Goal: Task Accomplishment & Management: Manage account settings

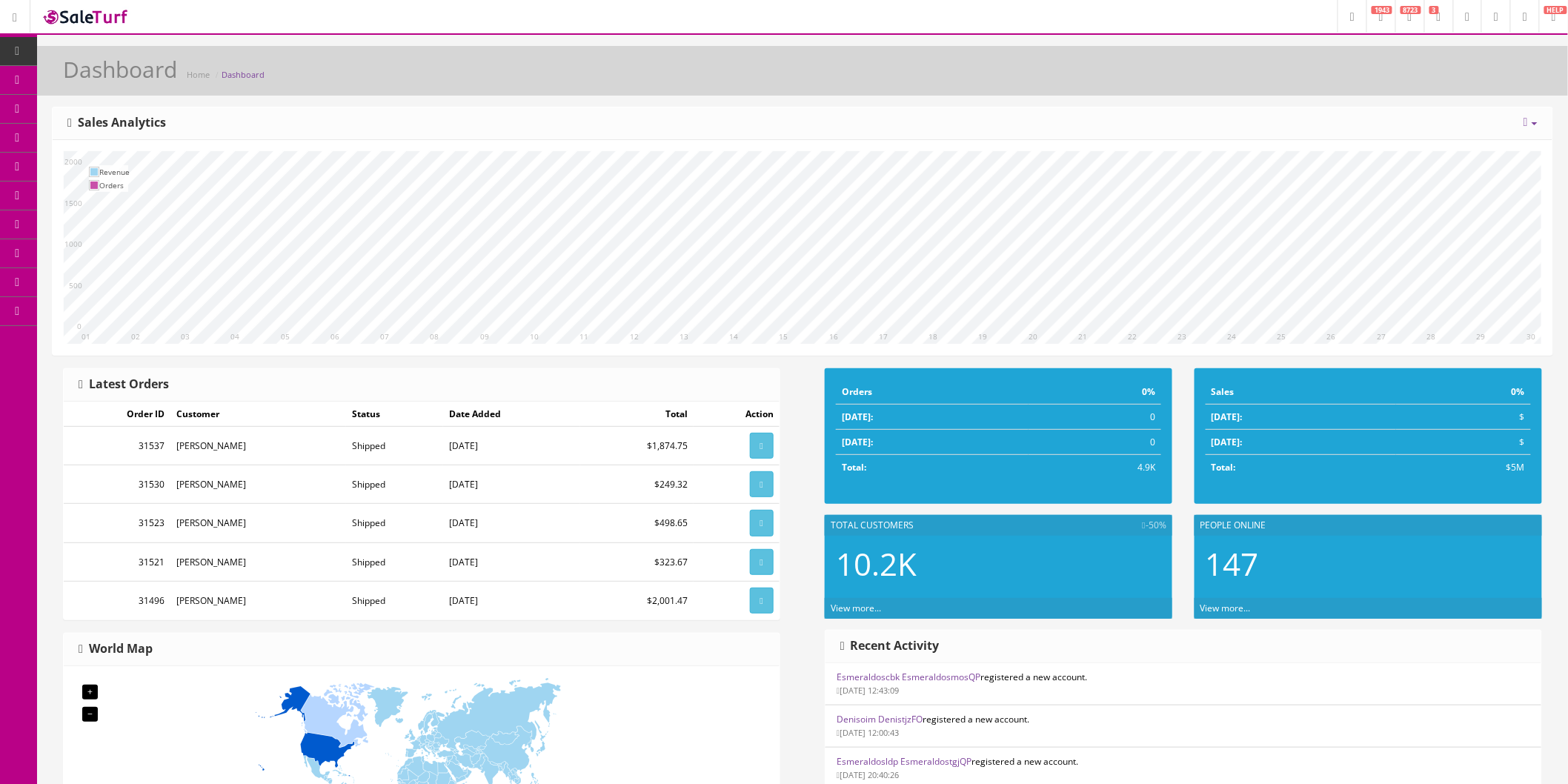
click at [86, 78] on icon at bounding box center [78, 79] width 16 height 12
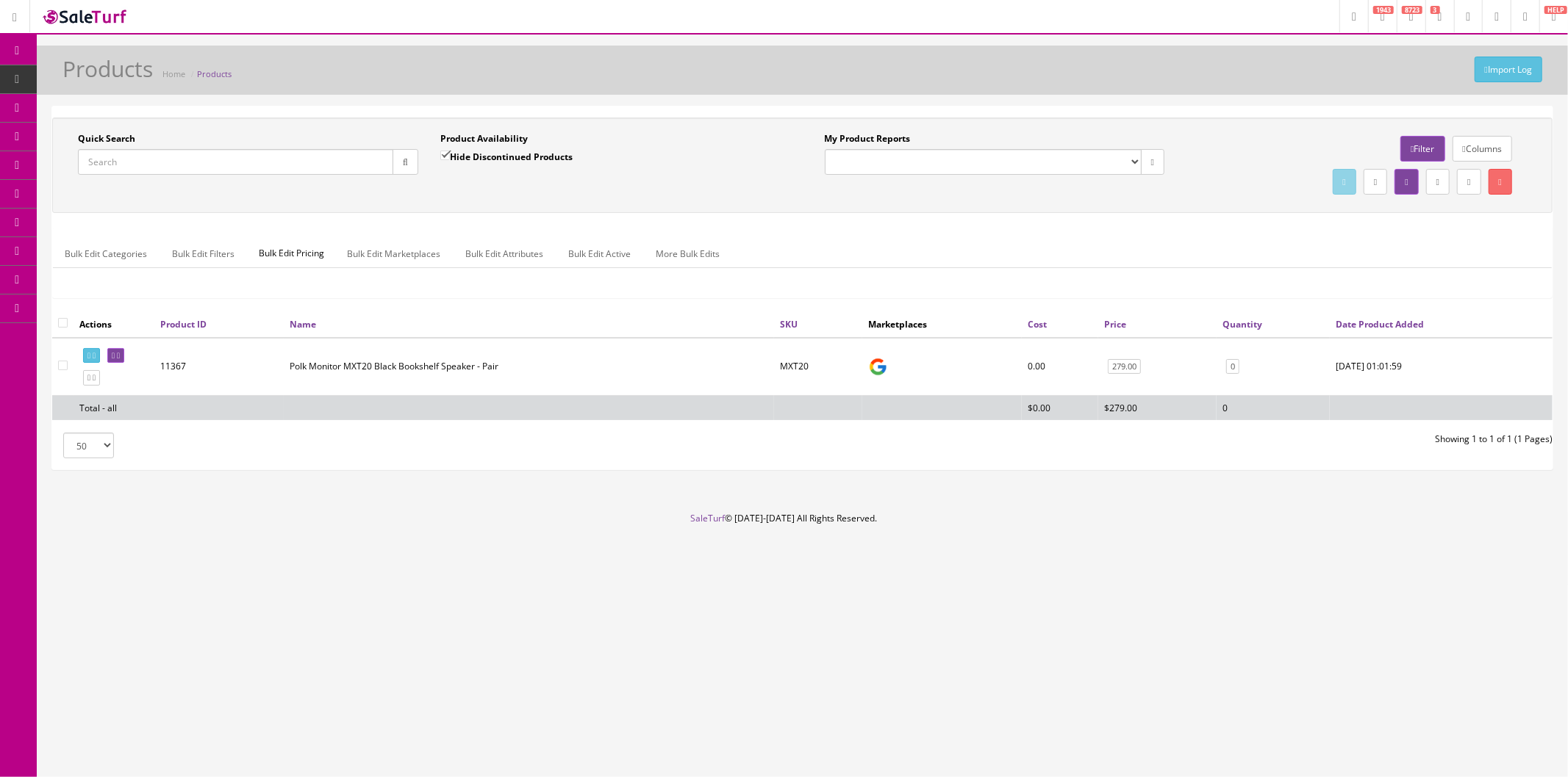
click at [210, 166] on input "Quick Search" at bounding box center [235, 162] width 315 height 26
click at [268, 177] on div "Quick Search XT35 Date From" at bounding box center [248, 159] width 362 height 54
drag, startPoint x: 254, startPoint y: 166, endPoint x: 70, endPoint y: 181, distance: 184.6
click at [70, 181] on div "Quick Search XT35 Date From" at bounding box center [248, 159] width 362 height 54
click at [148, 160] on input "XT30" at bounding box center [235, 162] width 315 height 26
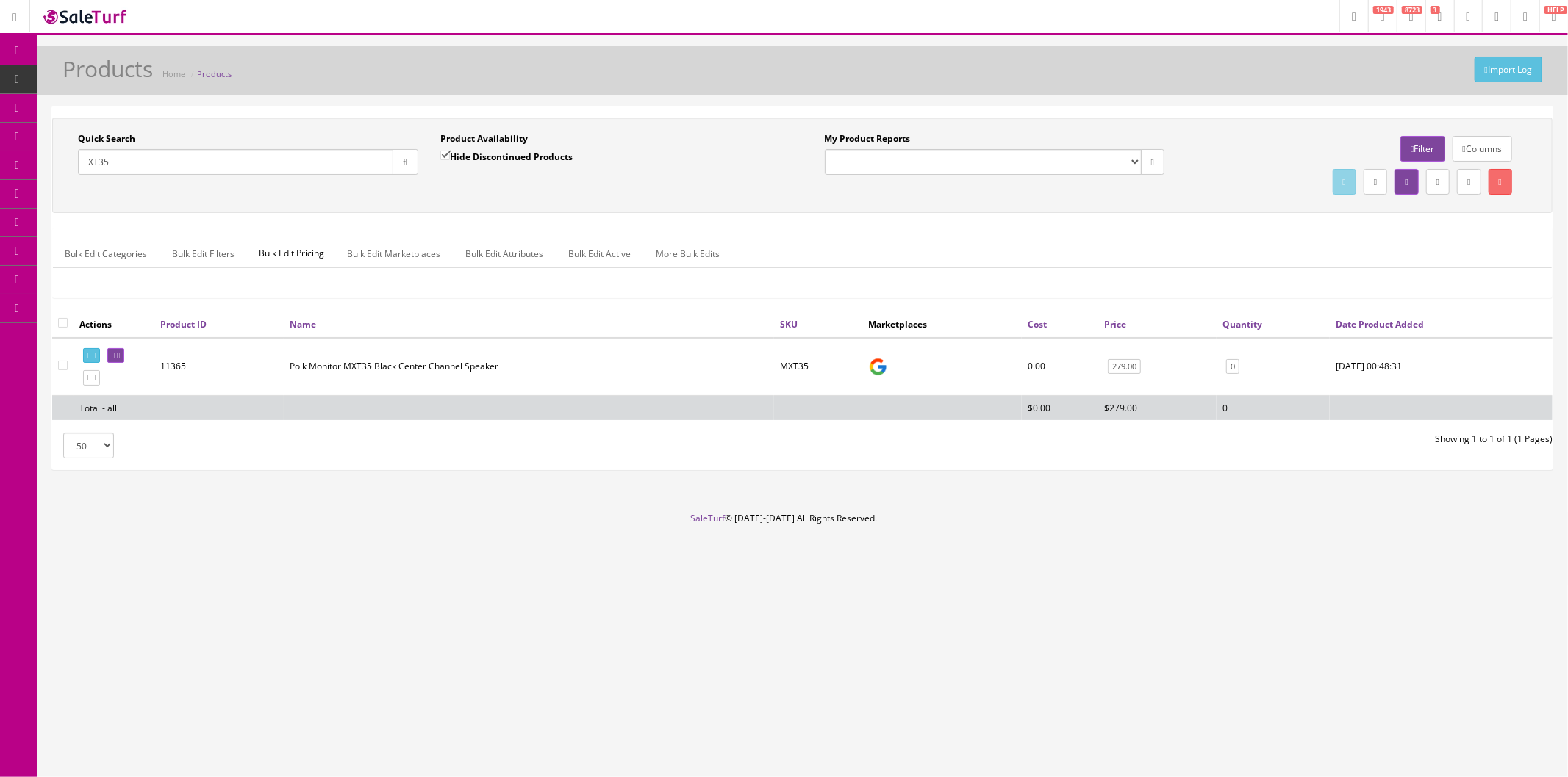
drag, startPoint x: 153, startPoint y: 166, endPoint x: 0, endPoint y: 179, distance: 153.6
click at [0, 179] on div "Research Trends Trending on Ebay Google Trends Amazon Insights (Login Before Cl…" at bounding box center [784, 388] width 1568 height 777
click at [225, 159] on input "XT30" at bounding box center [235, 162] width 315 height 26
drag, startPoint x: 231, startPoint y: 165, endPoint x: 25, endPoint y: 168, distance: 206.0
click at [25, 168] on div "Research Trends Trending on Ebay Google Trends Amazon Insights (Login Before Cl…" at bounding box center [784, 388] width 1568 height 777
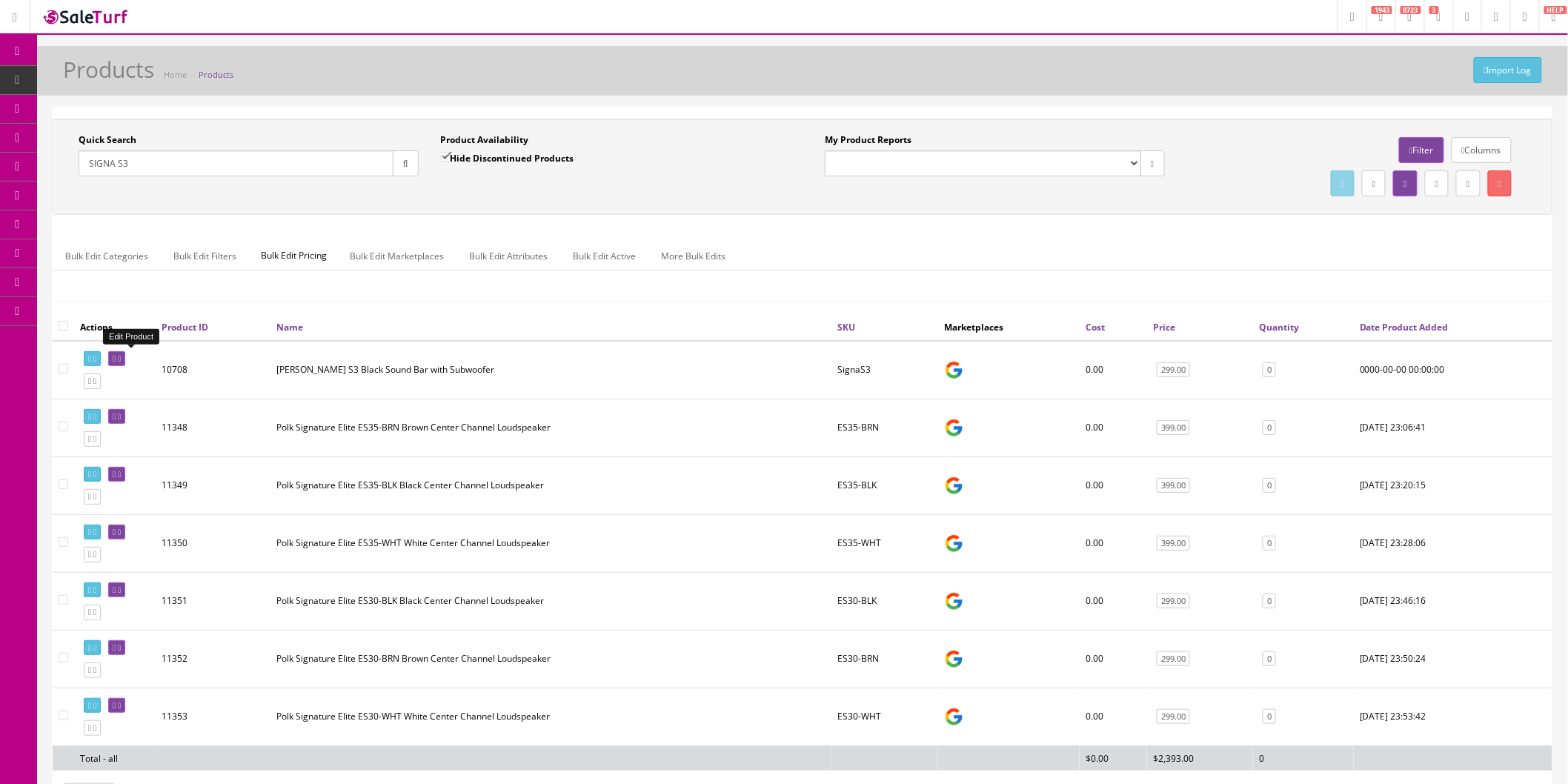
type input "SIGNA S3"
click at [121, 359] on icon at bounding box center [119, 359] width 3 height 8
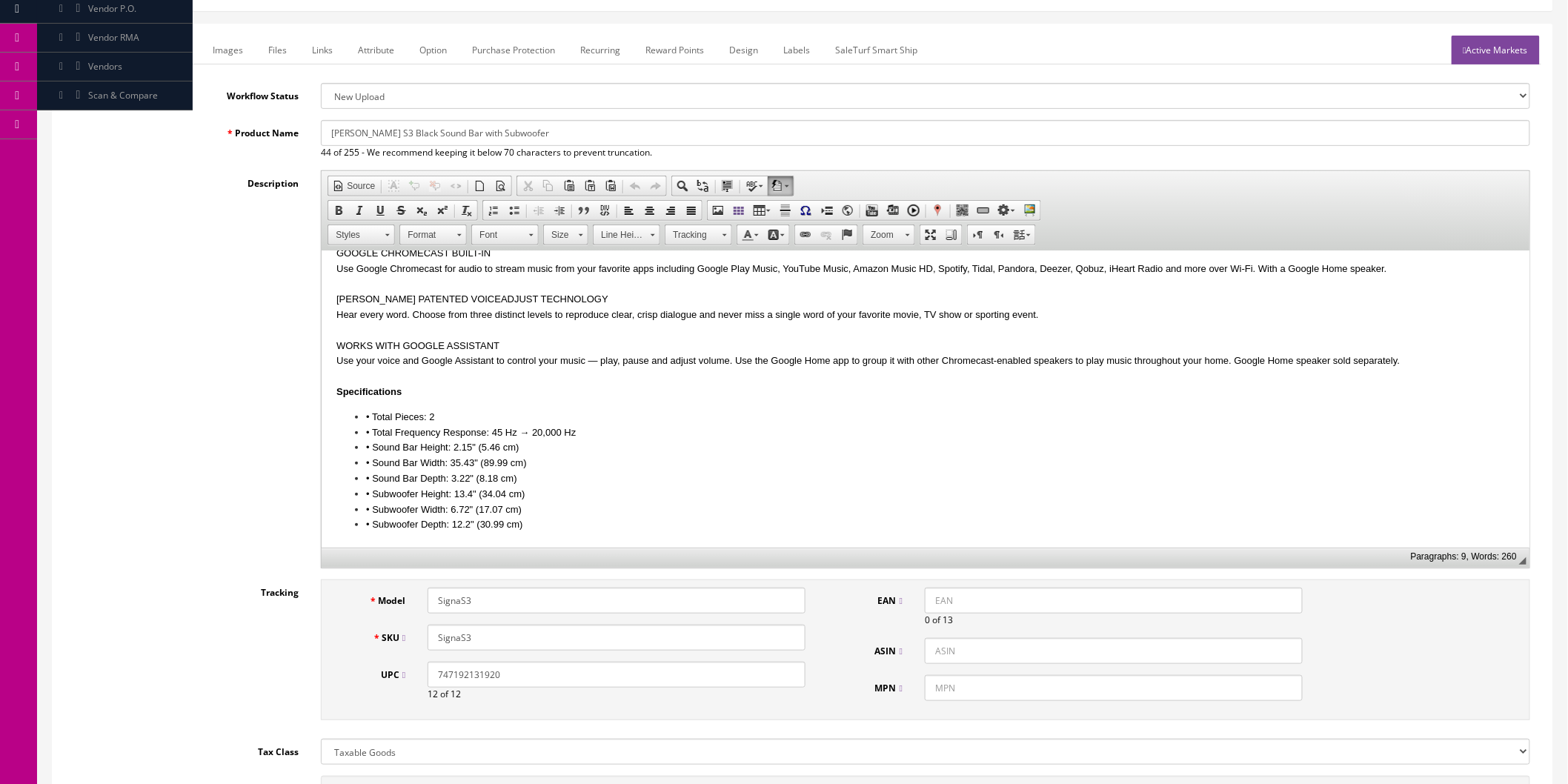
scroll to position [576, 0]
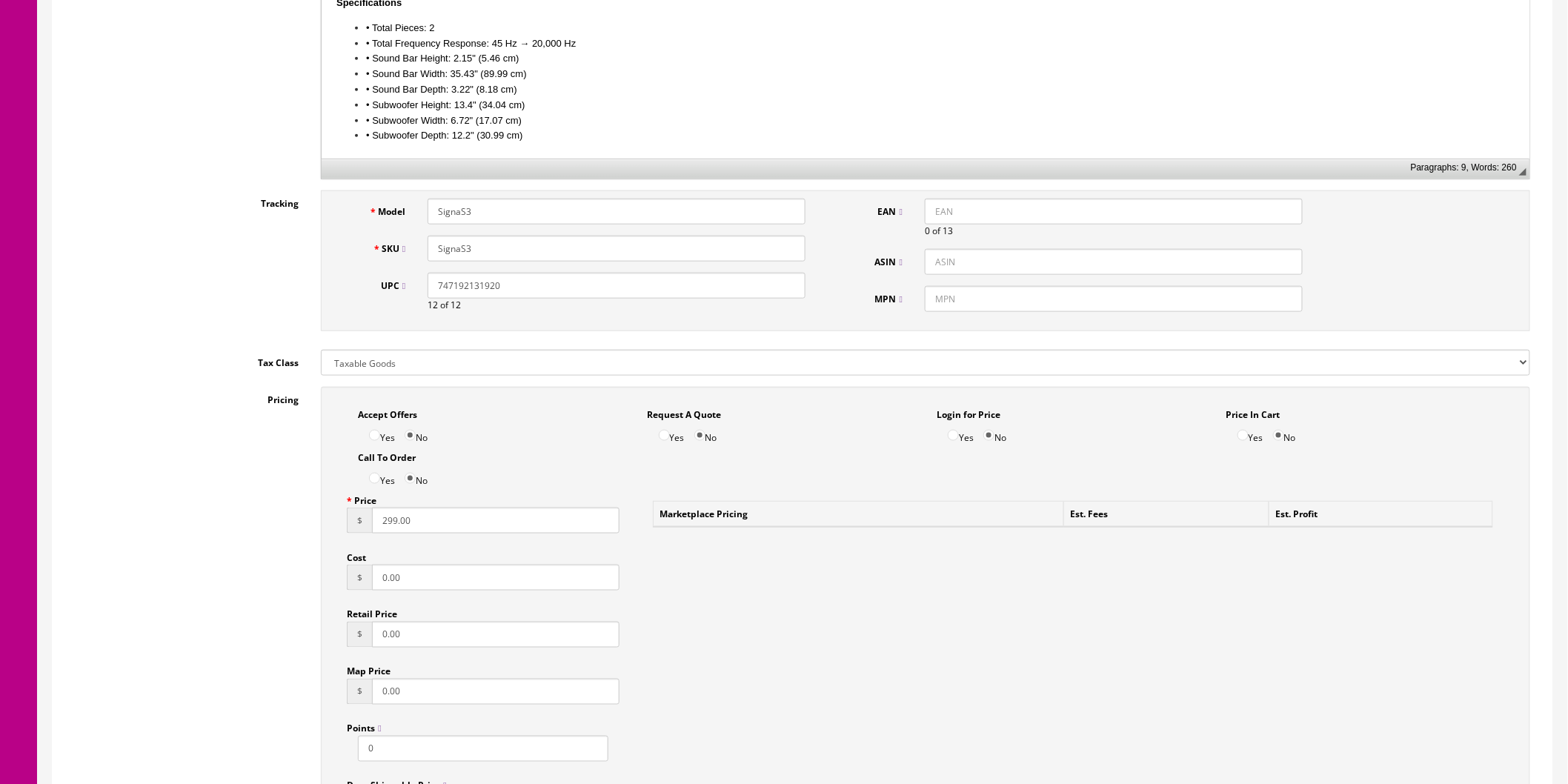
drag, startPoint x: 439, startPoint y: 527, endPoint x: 341, endPoint y: 524, distance: 98.0
click at [341, 524] on div "Price $ 299.00 Cost $ 0.00 Retail Price $ 0.00 Map Price $ 0.00 Points 0 Drop S…" at bounding box center [483, 659] width 295 height 342
type input "349"
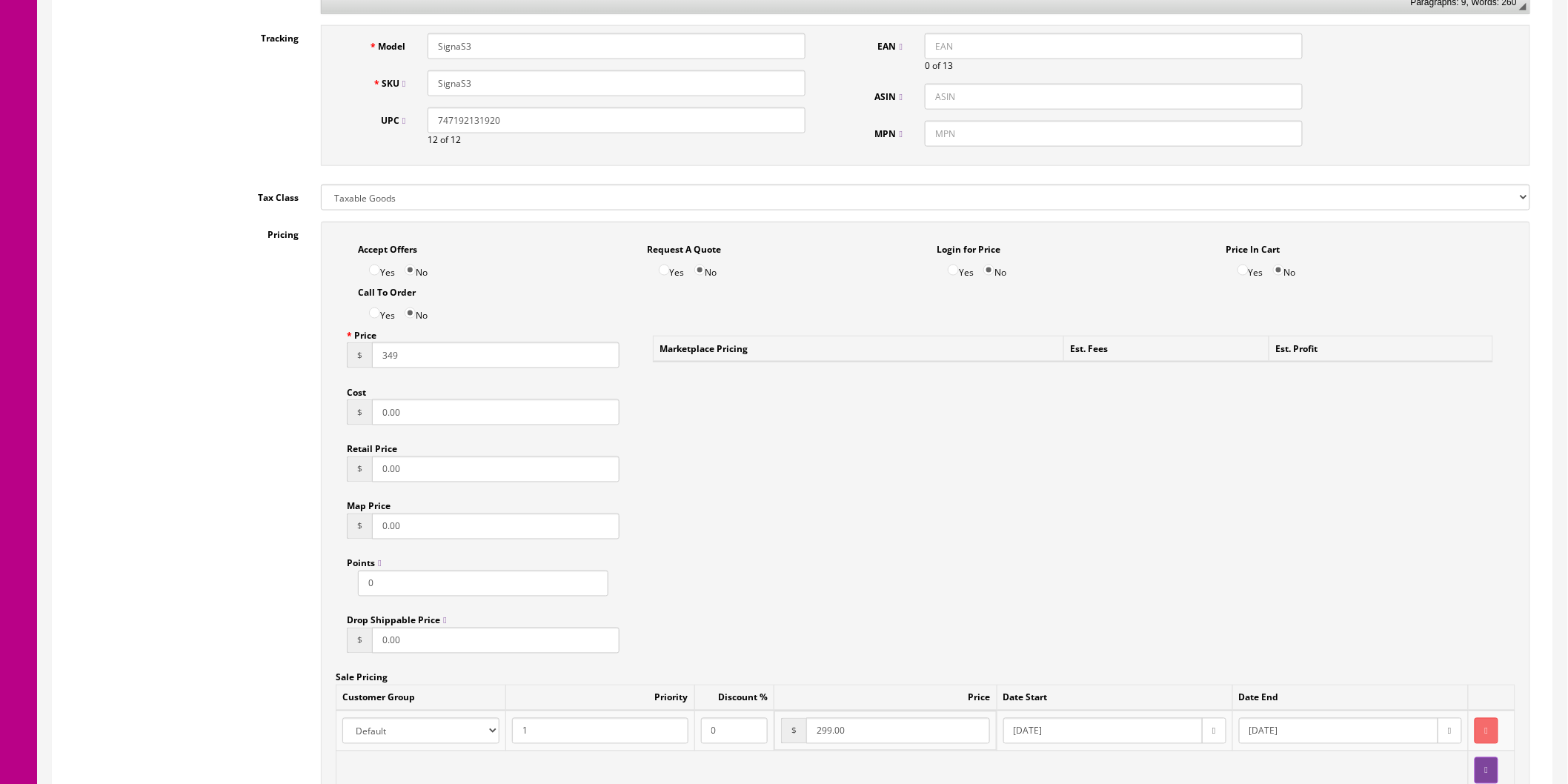
click at [771, 544] on div "Accept Offers Yes No Request A Quote Yes No Login for Price Yes No Price In Car…" at bounding box center [925, 568] width 1209 height 694
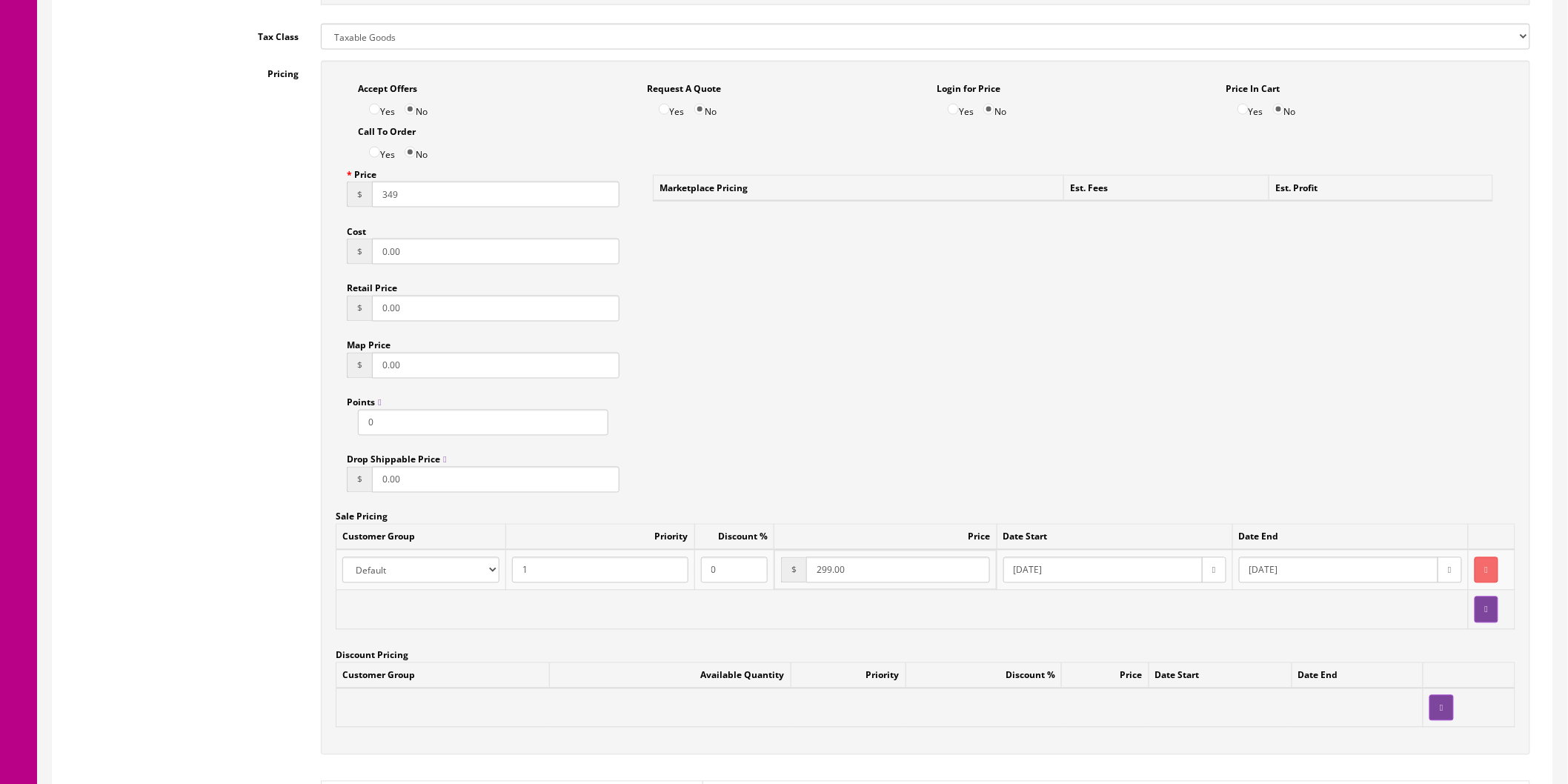
scroll to position [906, 0]
drag, startPoint x: 854, startPoint y: 573, endPoint x: 793, endPoint y: 572, distance: 61.0
click at [796, 572] on td "$ 299.00" at bounding box center [884, 566] width 221 height 40
type input "349"
click at [1012, 407] on div "Accept Offers Yes No Request A Quote Yes No Login for Price Yes No Price In Car…" at bounding box center [925, 404] width 1209 height 694
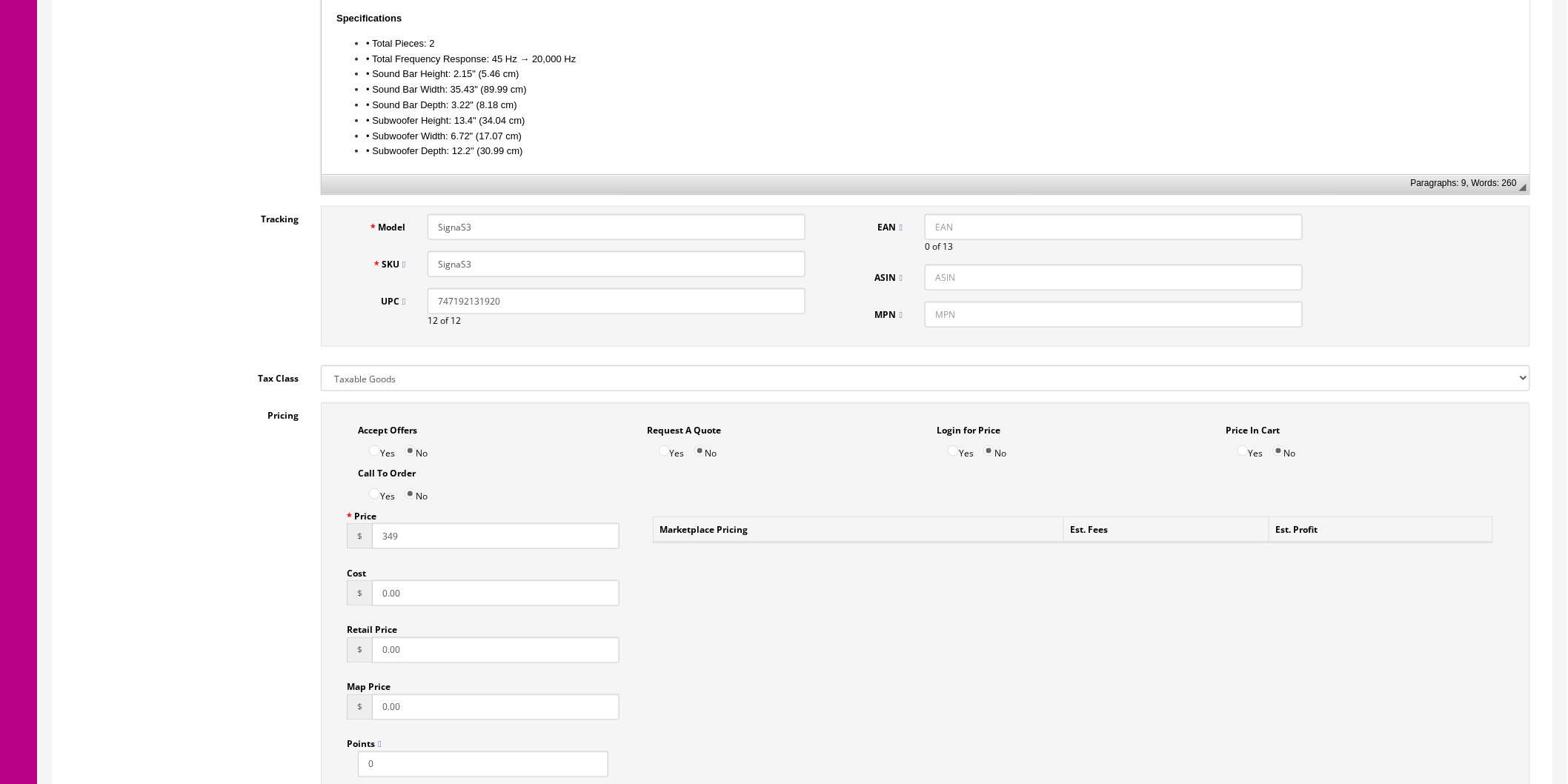
scroll to position [0, 0]
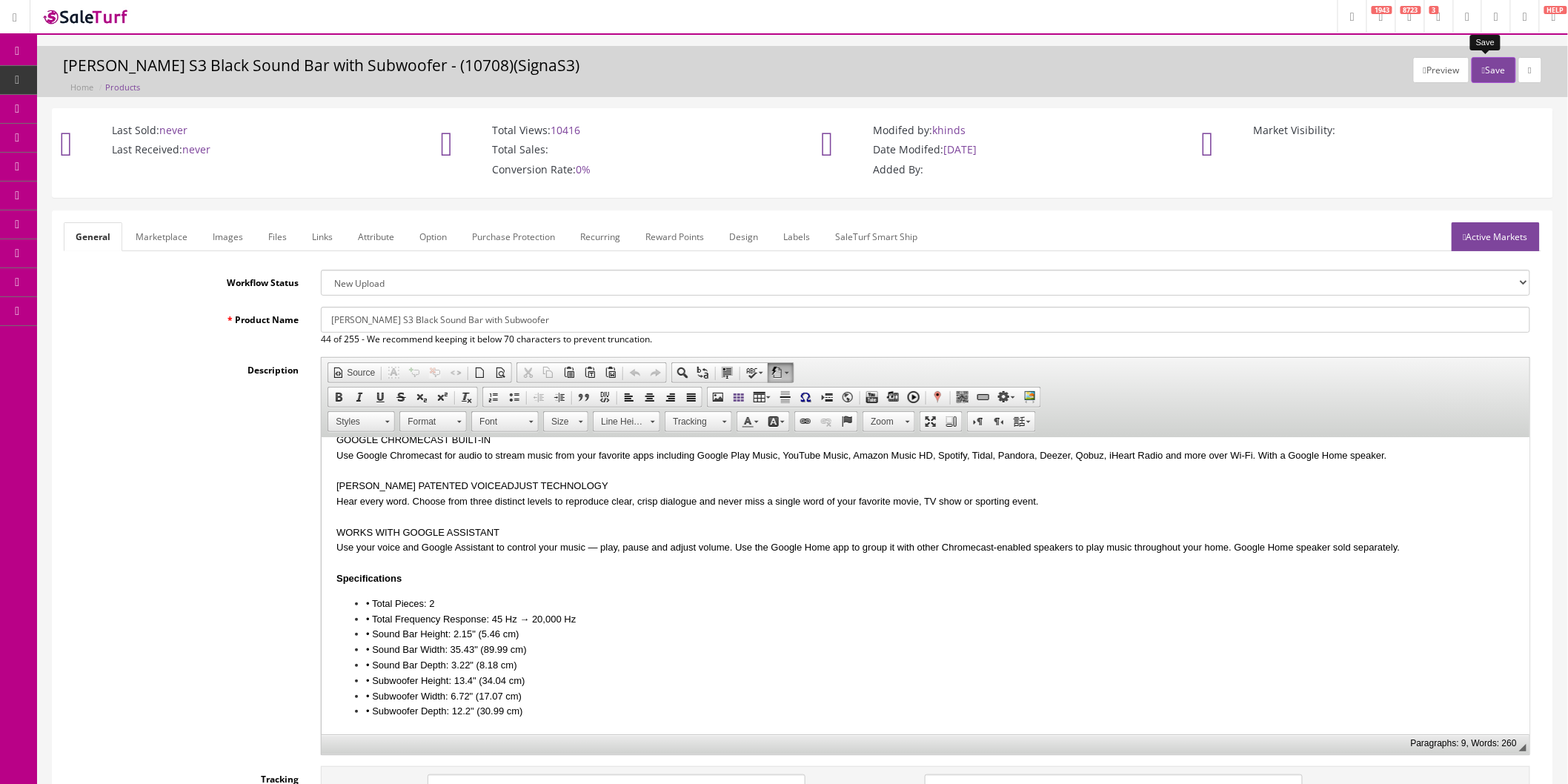
click at [1484, 69] on button "Save" at bounding box center [1493, 70] width 44 height 26
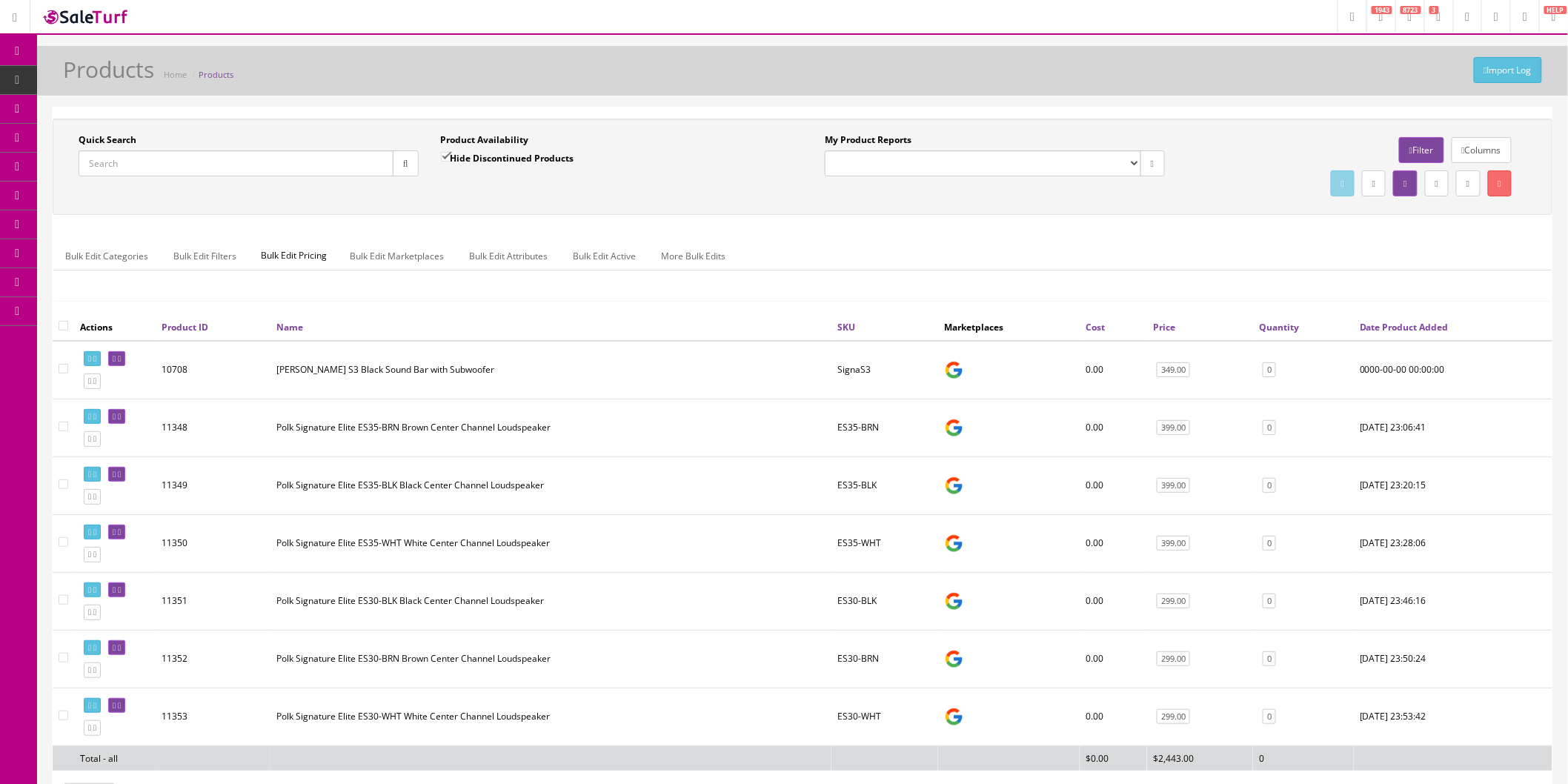
click at [157, 204] on div "Quick Search Date From Product Availability Hide Discontinued Products Date To …" at bounding box center [802, 166] width 1499 height 96
click at [144, 166] on input "Quick Search" at bounding box center [236, 163] width 315 height 26
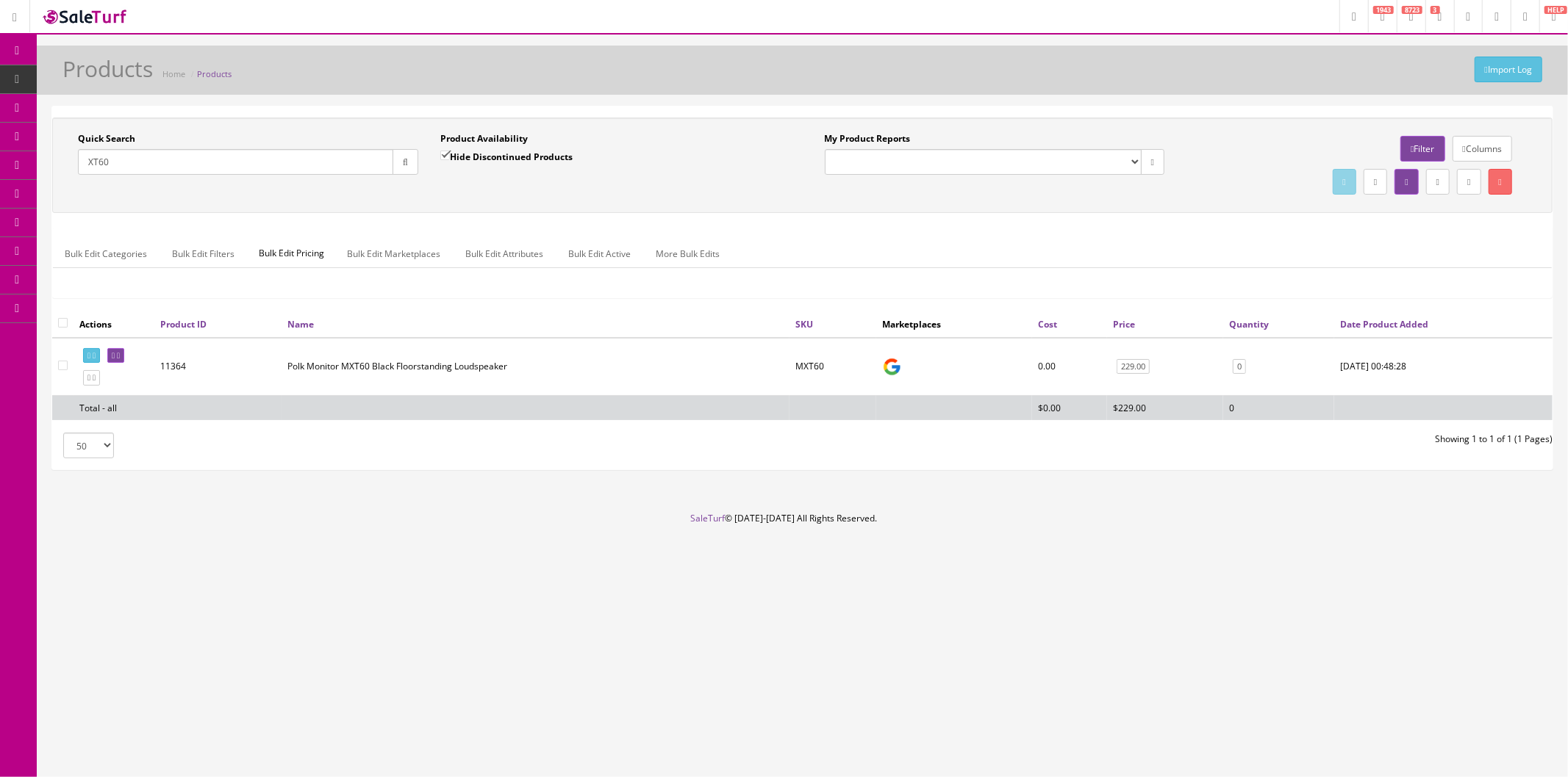
click at [143, 164] on input "XT60" at bounding box center [235, 162] width 315 height 26
drag, startPoint x: 143, startPoint y: 164, endPoint x: 40, endPoint y: 164, distance: 103.0
click at [40, 164] on div "Quick Search XT90 Date From Product Availability Hide Discontinued Products Dat…" at bounding box center [802, 294] width 1531 height 377
type input "XT70"
click at [120, 352] on icon at bounding box center [118, 356] width 3 height 8
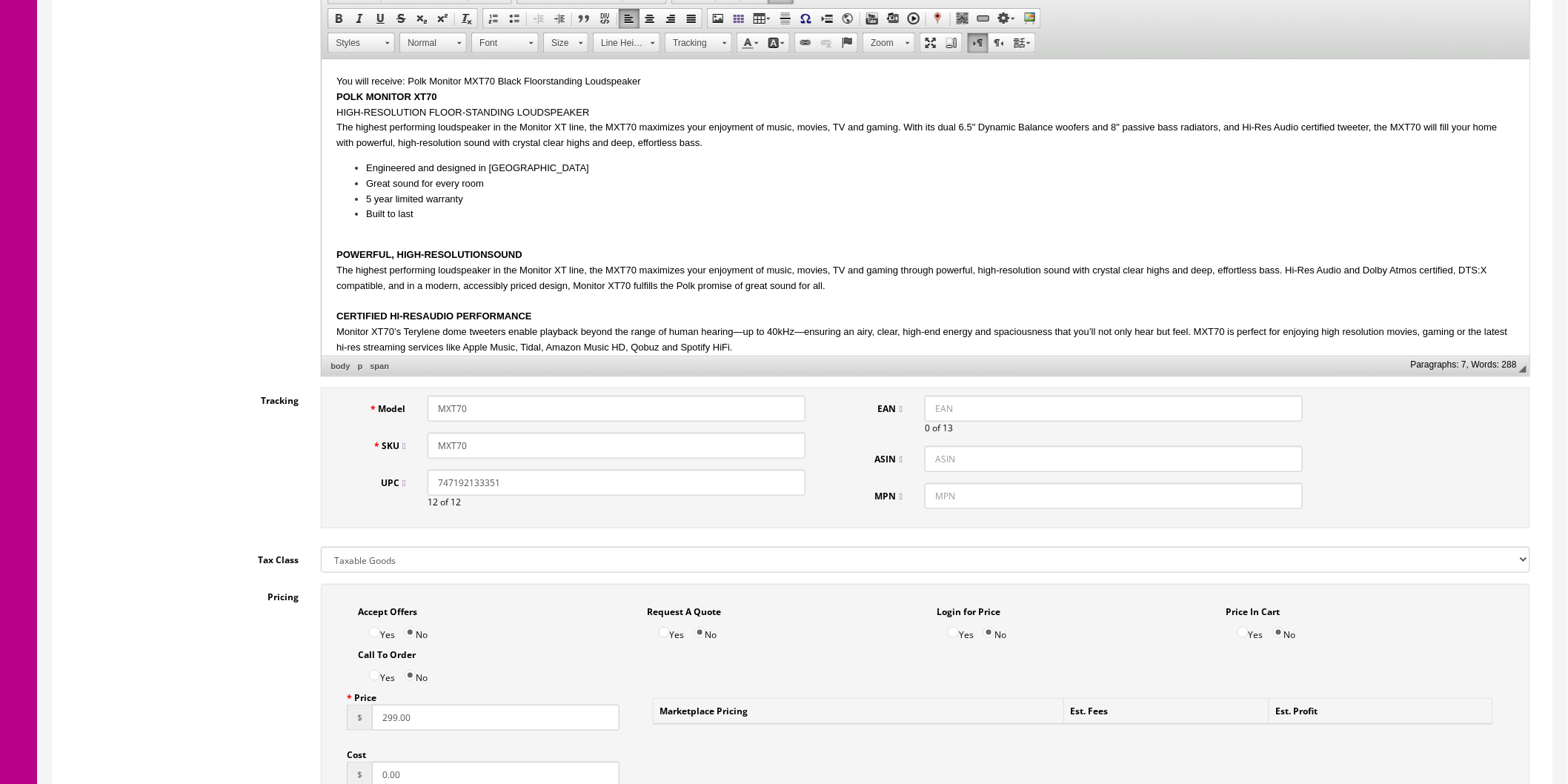
scroll to position [494, 0]
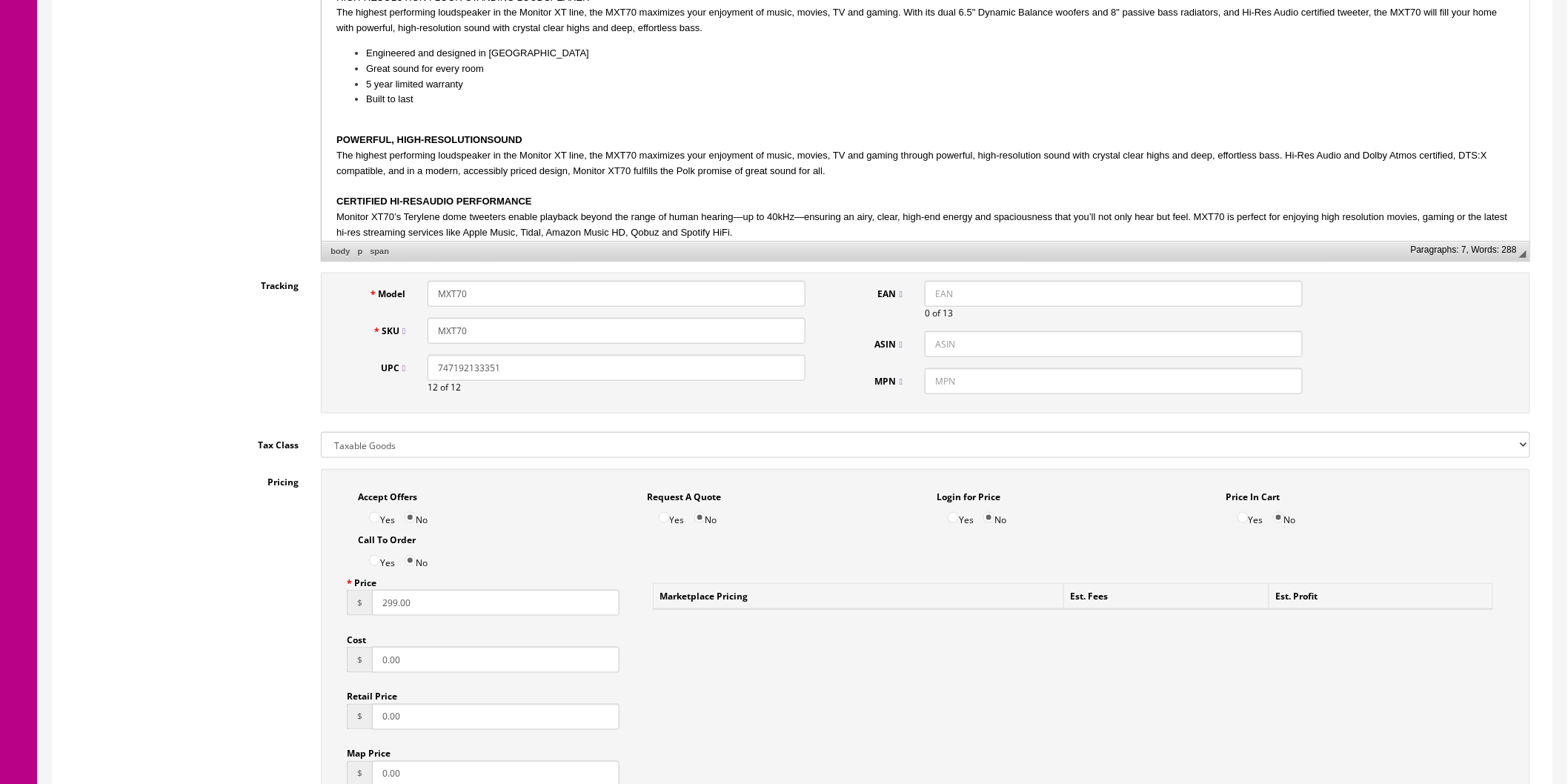
drag, startPoint x: 432, startPoint y: 603, endPoint x: 371, endPoint y: 603, distance: 61.0
click at [373, 603] on input "299.00" at bounding box center [496, 603] width 248 height 26
type input "349"
click at [463, 663] on input "0.00" at bounding box center [496, 660] width 248 height 26
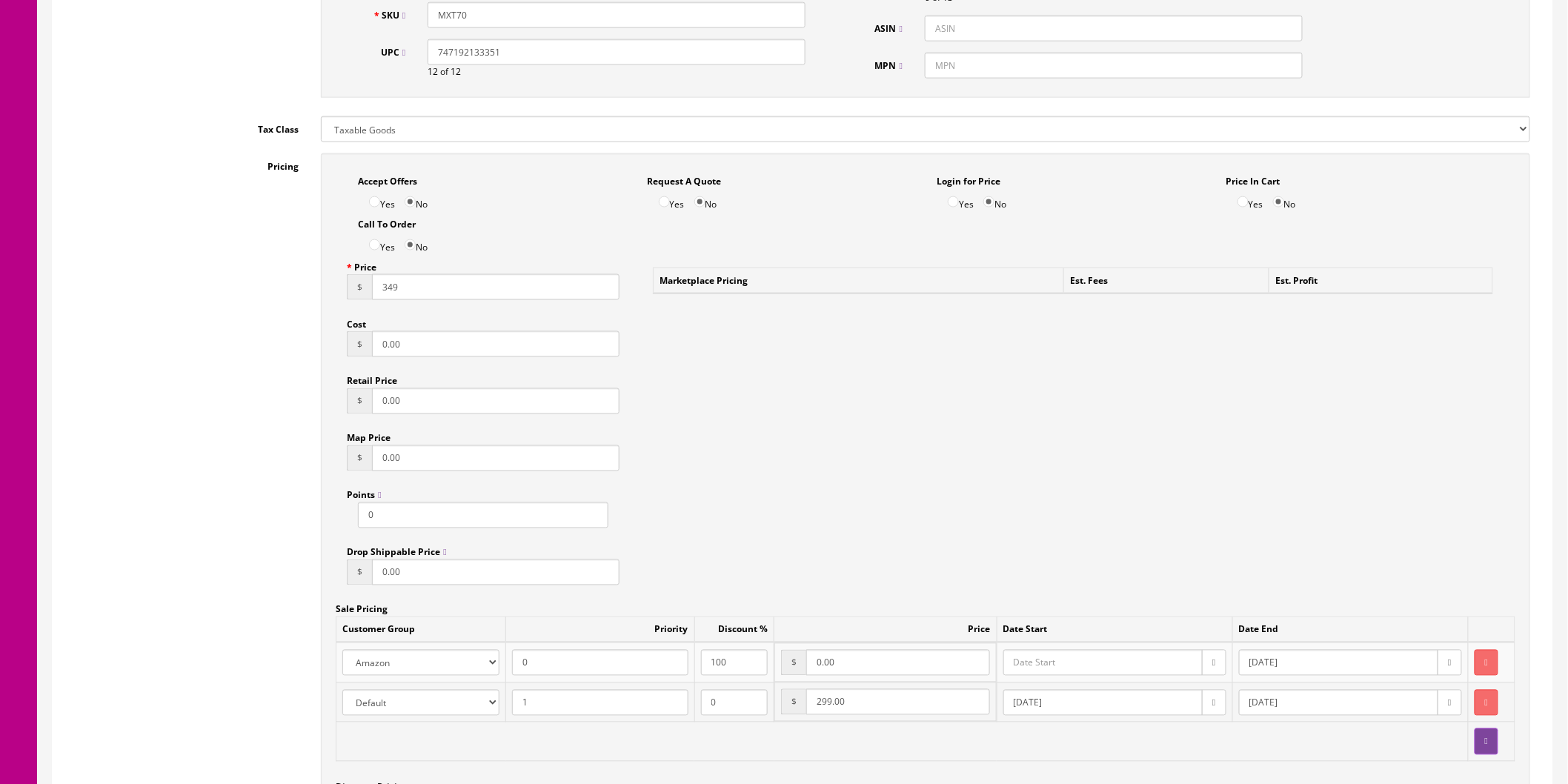
scroll to position [824, 0]
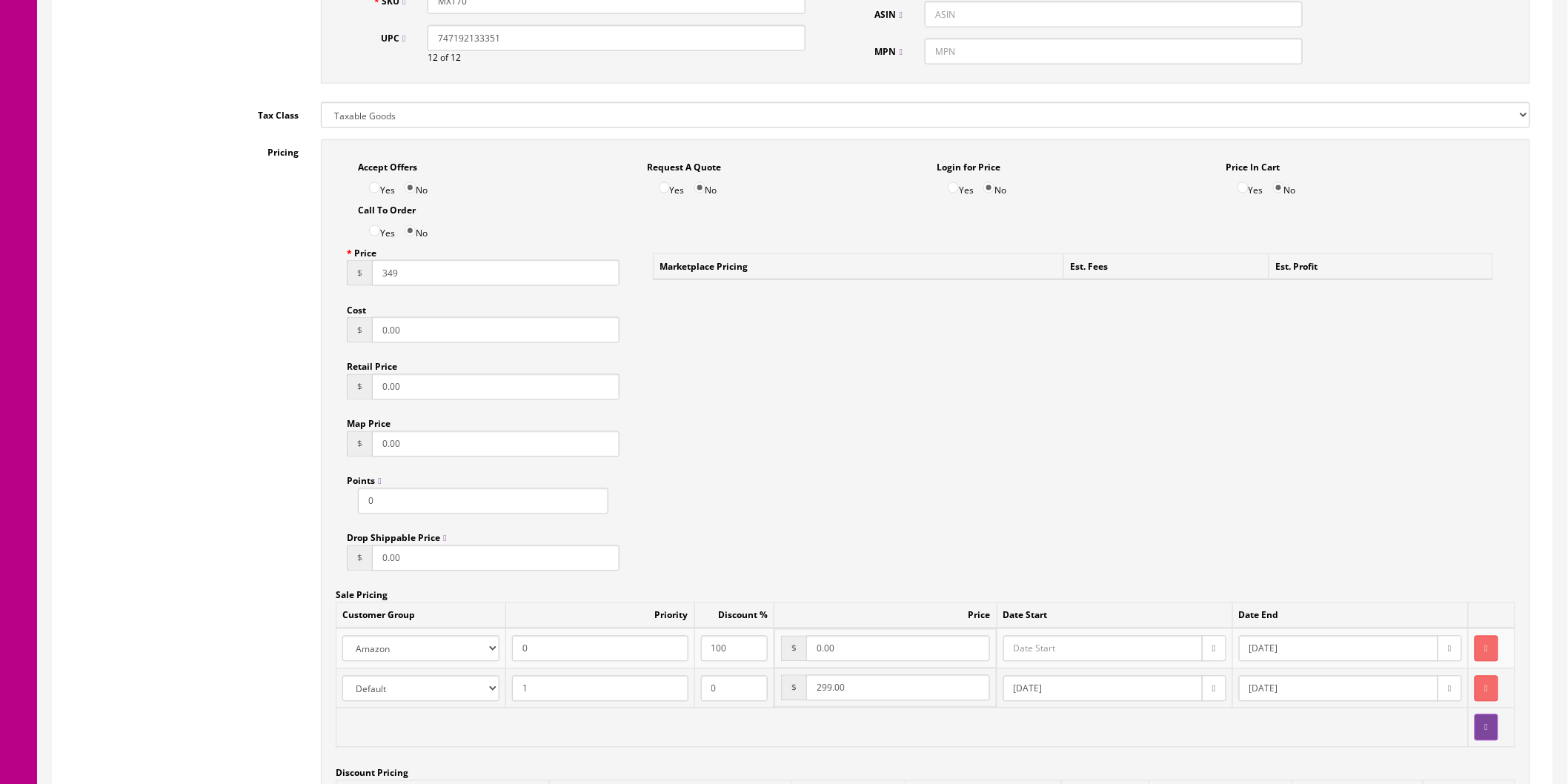
drag, startPoint x: 884, startPoint y: 691, endPoint x: 786, endPoint y: 689, distance: 98.0
click at [785, 692] on td "$ 299.00" at bounding box center [884, 688] width 221 height 40
type input "349"
click at [866, 657] on input "0.00" at bounding box center [897, 649] width 183 height 26
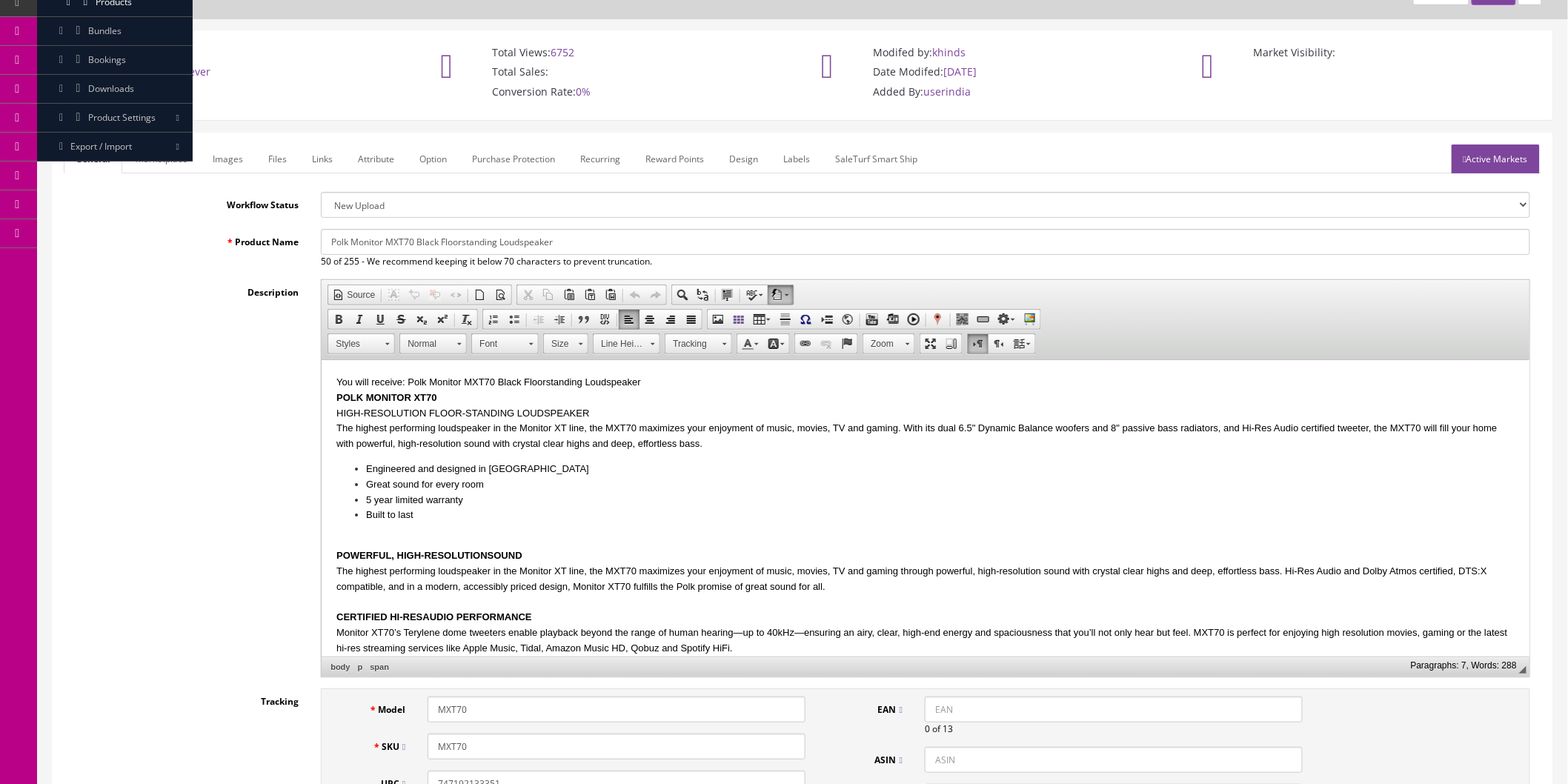
scroll to position [0, 0]
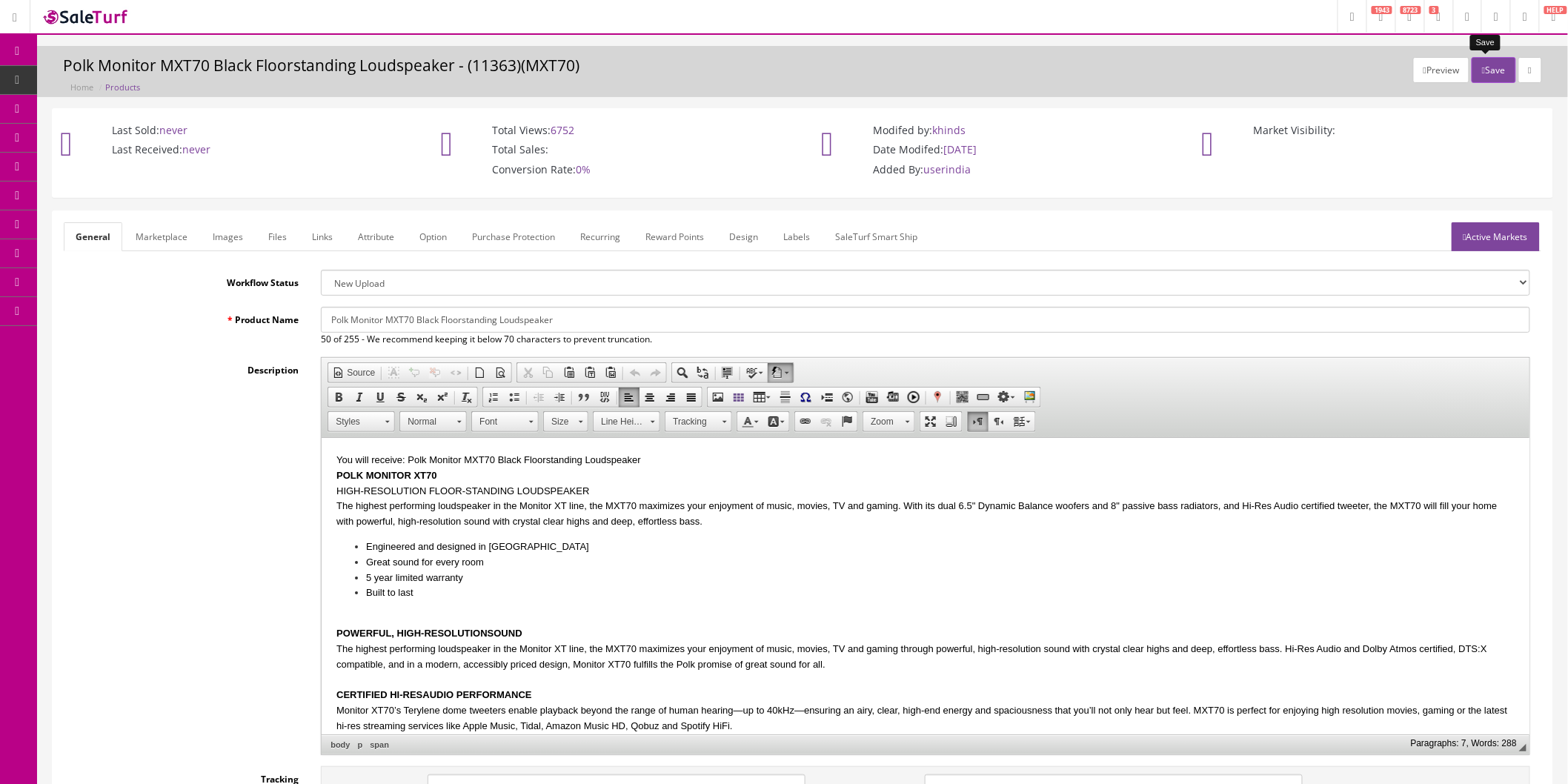
click at [1487, 67] on button "Save" at bounding box center [1493, 70] width 44 height 26
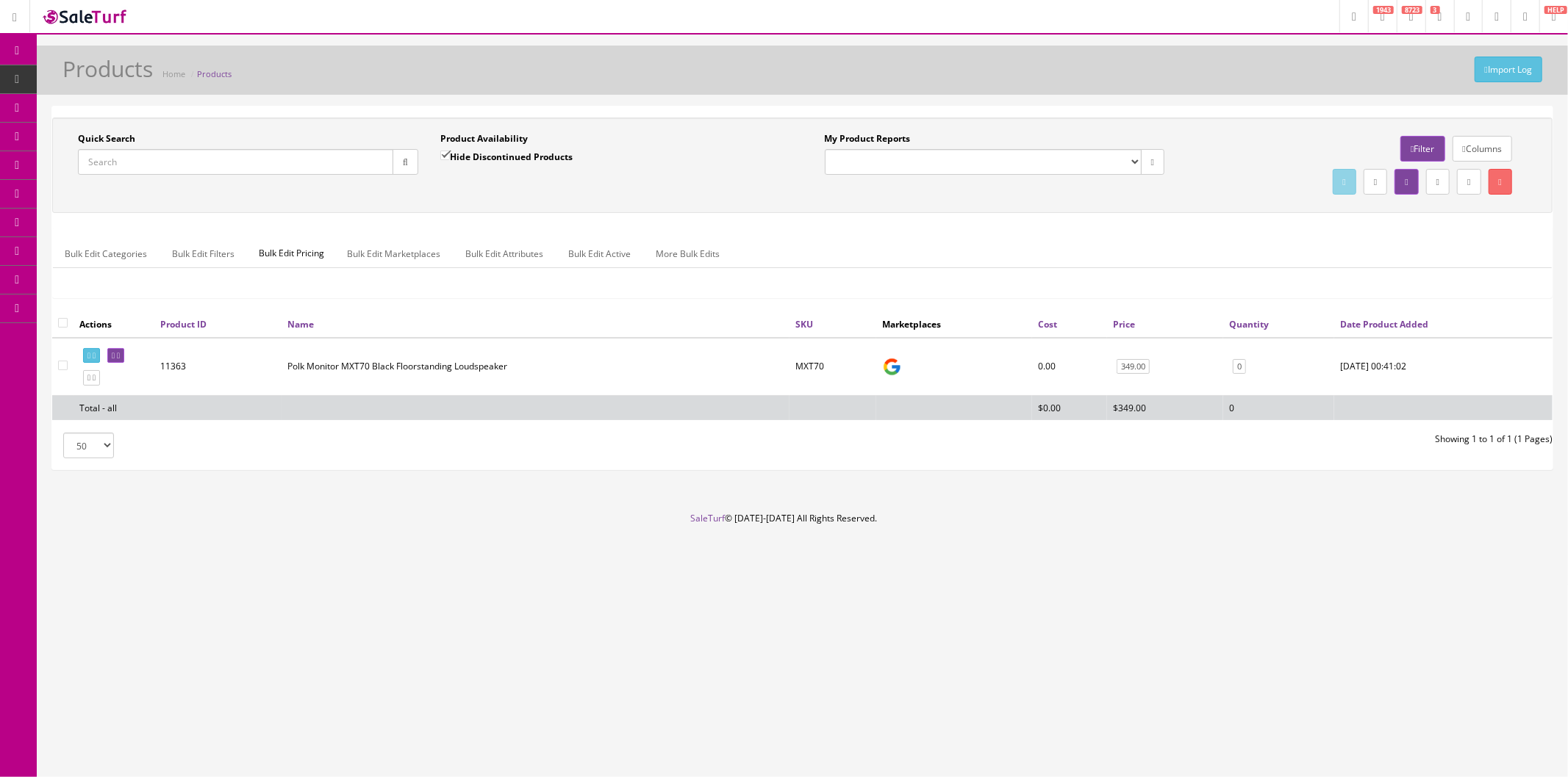
click at [118, 204] on div "Quick Search Date From Product Availability Hide Discontinued Products Date To …" at bounding box center [802, 165] width 1500 height 95
drag, startPoint x: 129, startPoint y: 162, endPoint x: 128, endPoint y: 144, distance: 18.0
click at [129, 162] on input "Quick Search" at bounding box center [235, 162] width 315 height 26
click at [160, 160] on input "XT12" at bounding box center [235, 162] width 315 height 26
type input "XT15"
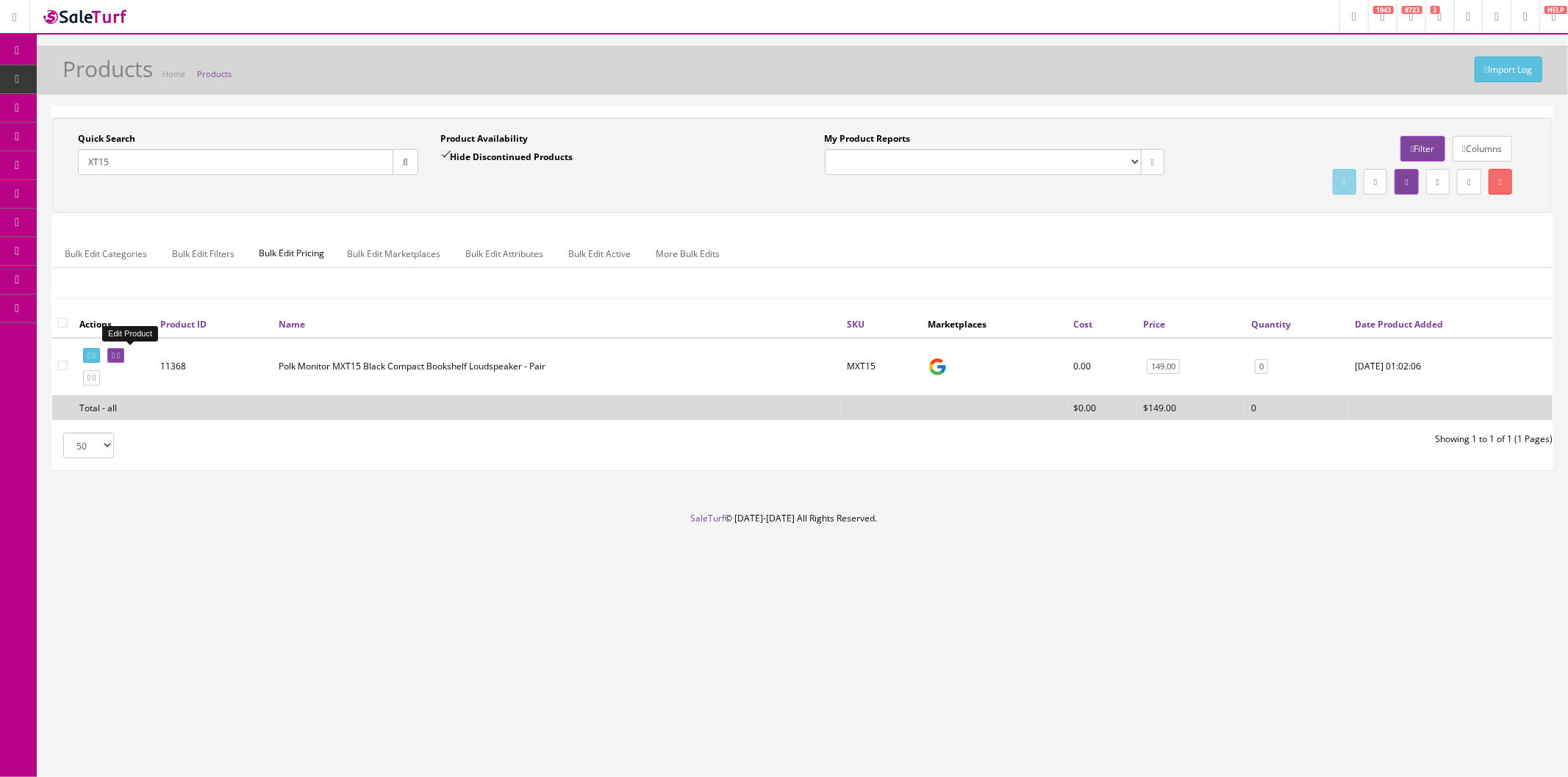
click at [120, 357] on icon at bounding box center [118, 356] width 3 height 8
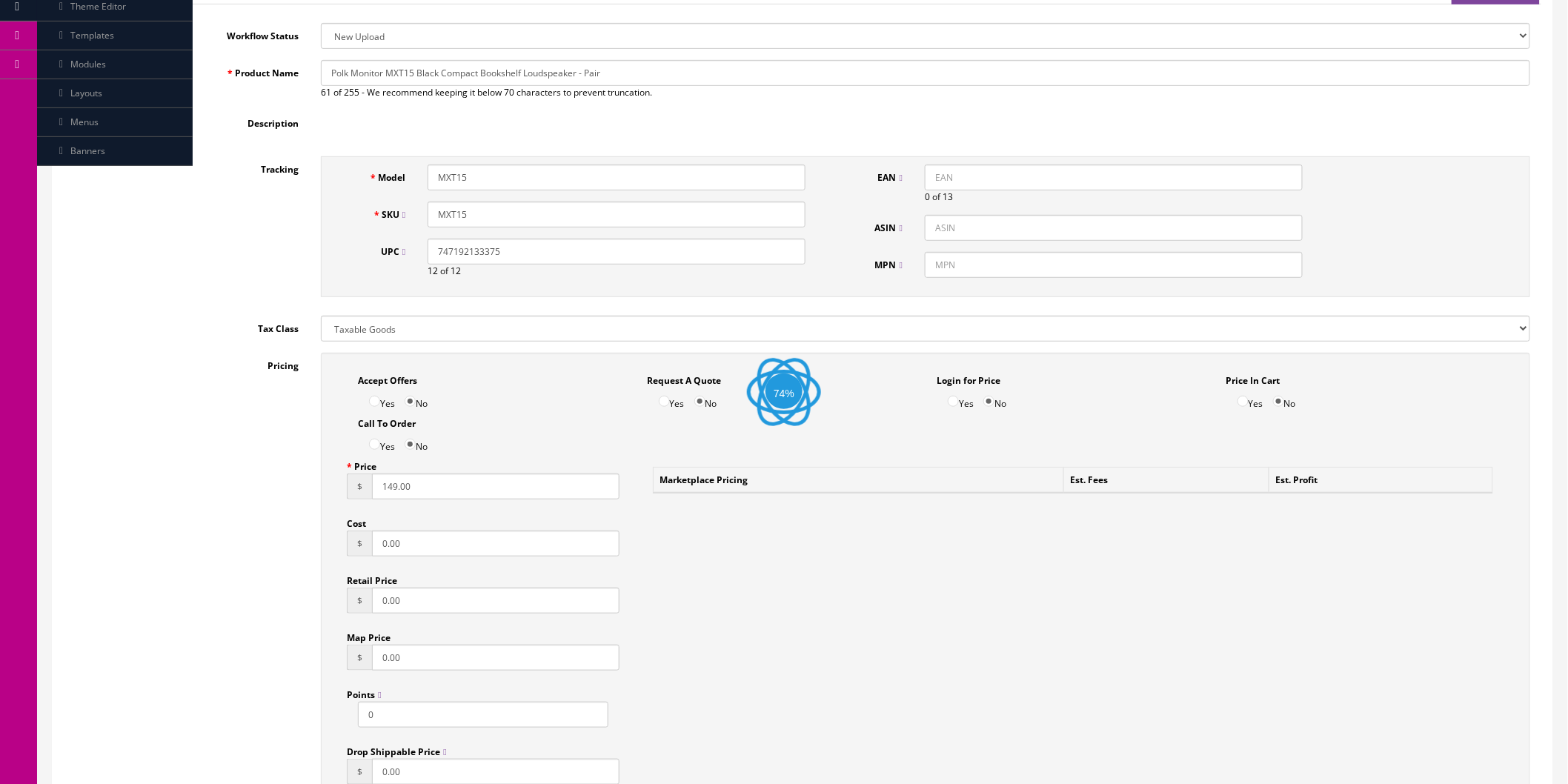
scroll to position [247, 0]
drag, startPoint x: 431, startPoint y: 489, endPoint x: 375, endPoint y: 486, distance: 56.1
click at [375, 486] on input "149.00" at bounding box center [496, 486] width 248 height 26
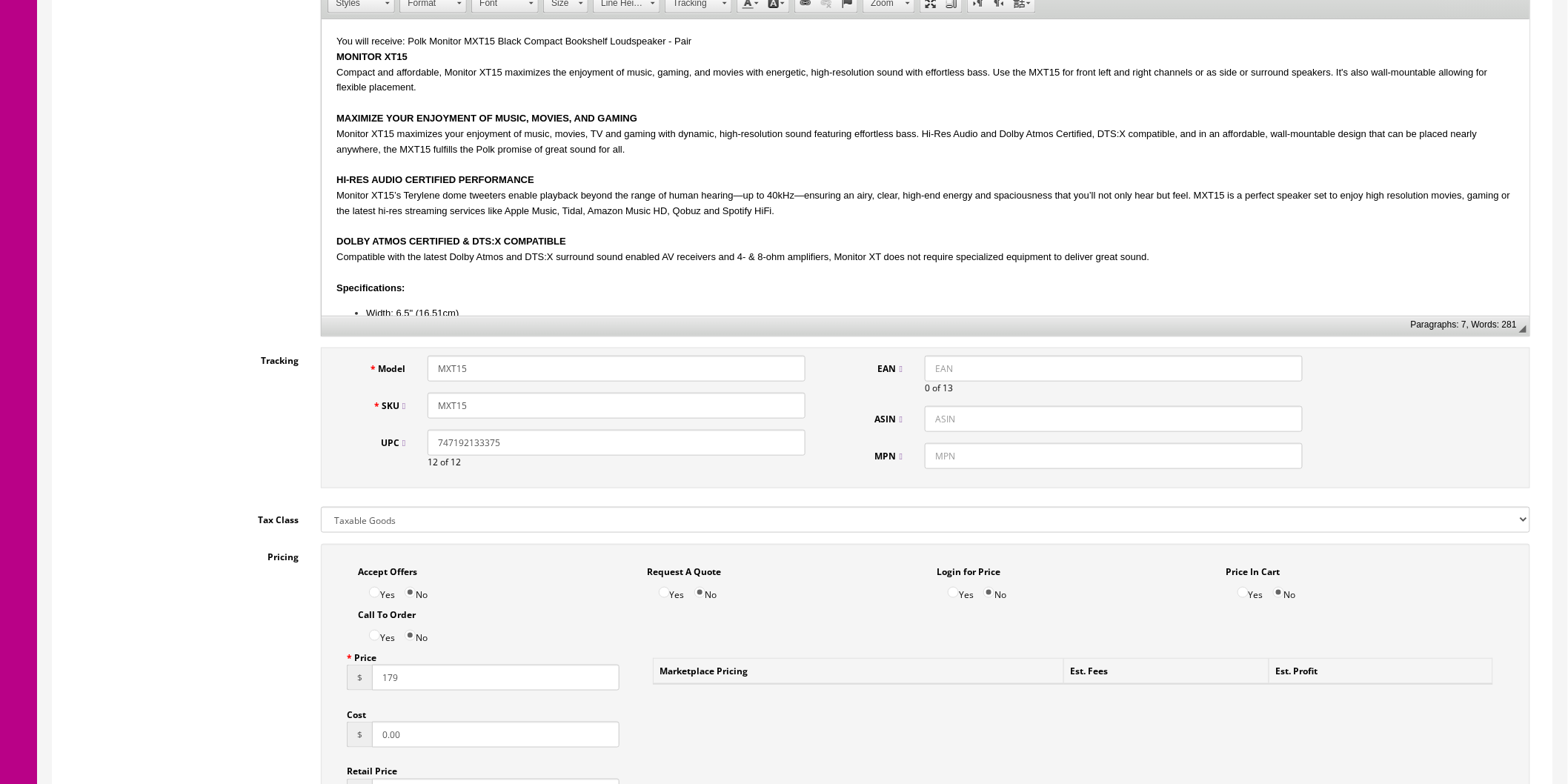
scroll to position [566, 0]
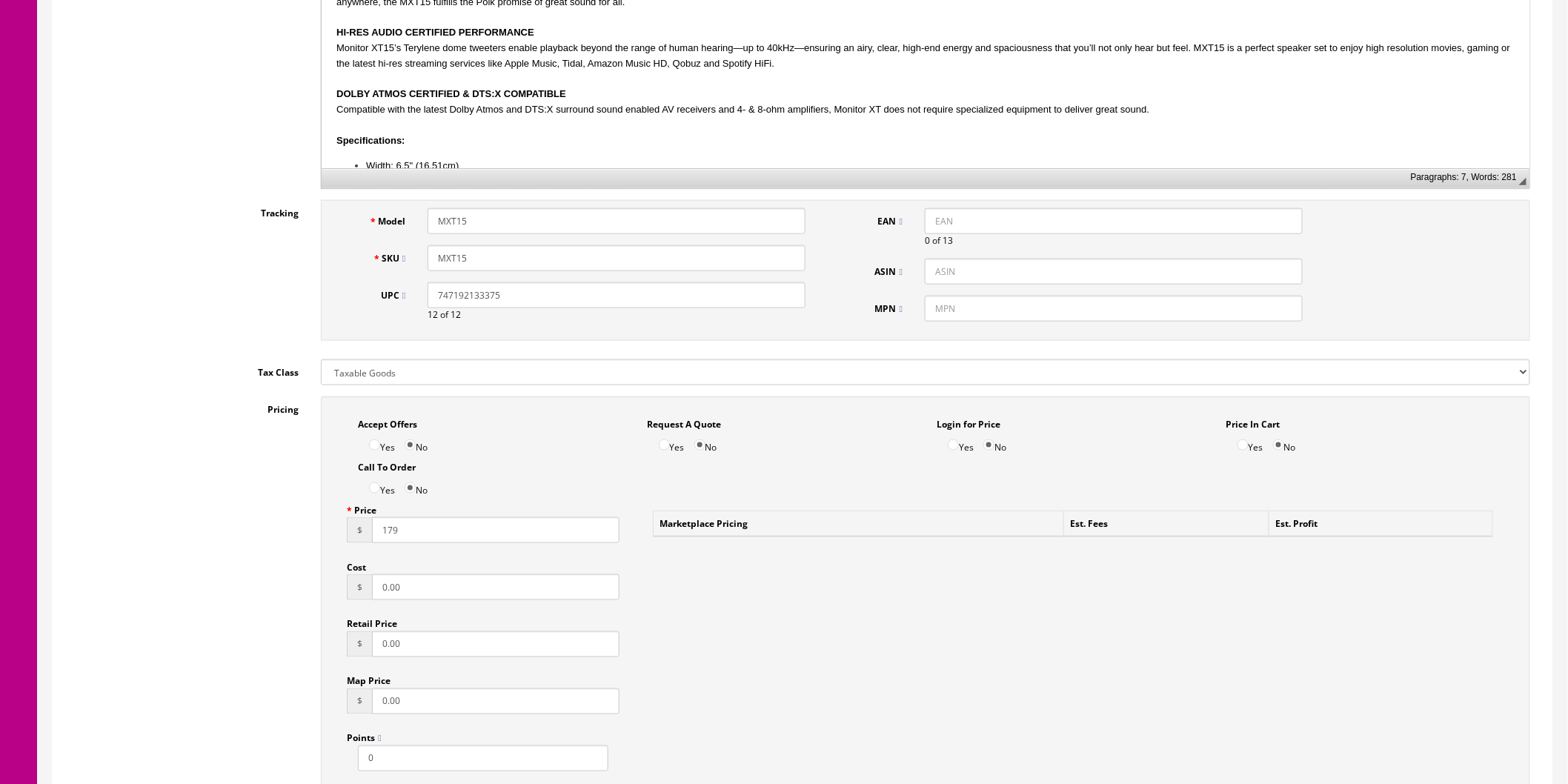
type input "179"
click at [476, 589] on input "0.00" at bounding box center [496, 587] width 248 height 26
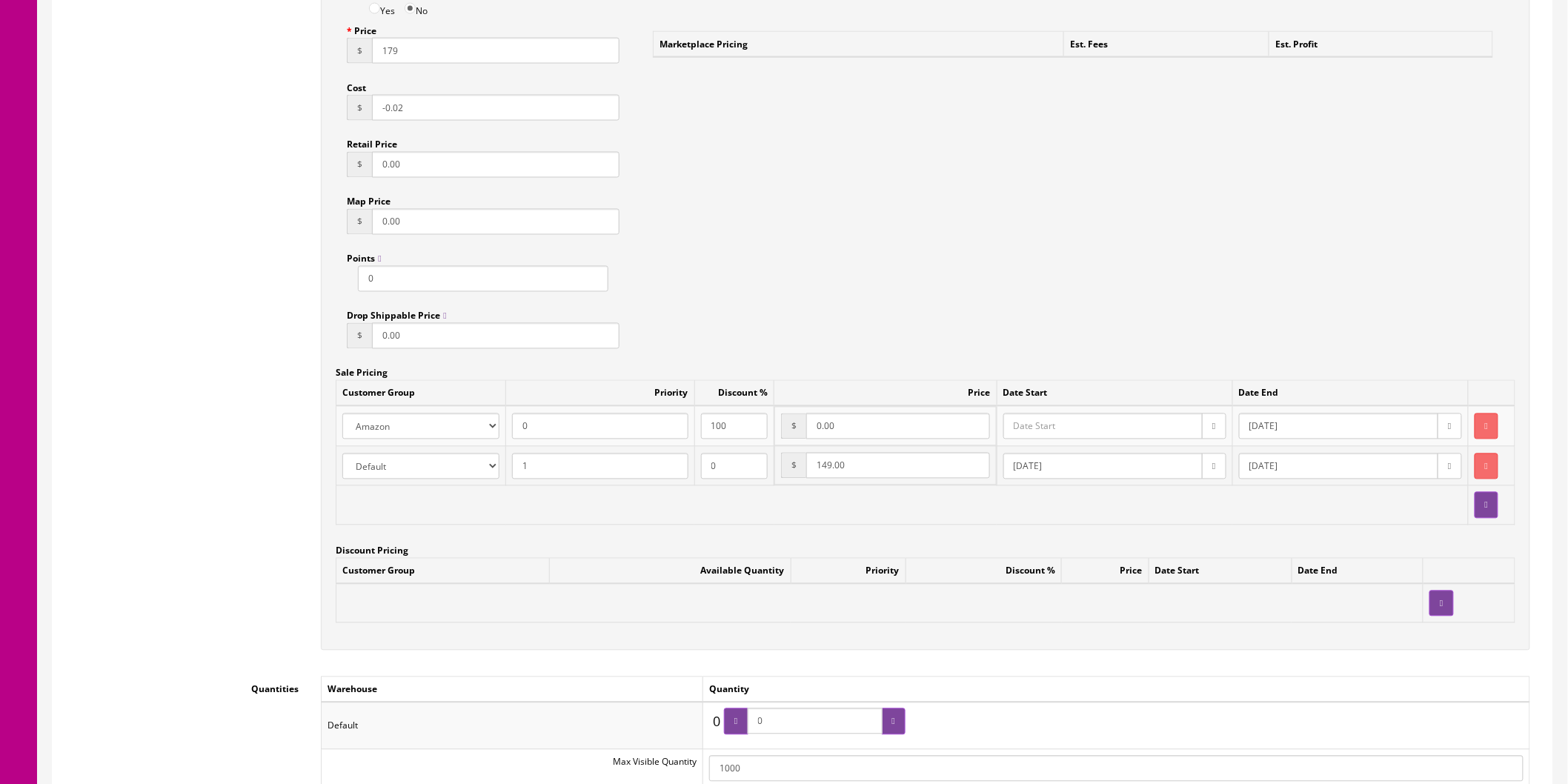
scroll to position [1061, 0]
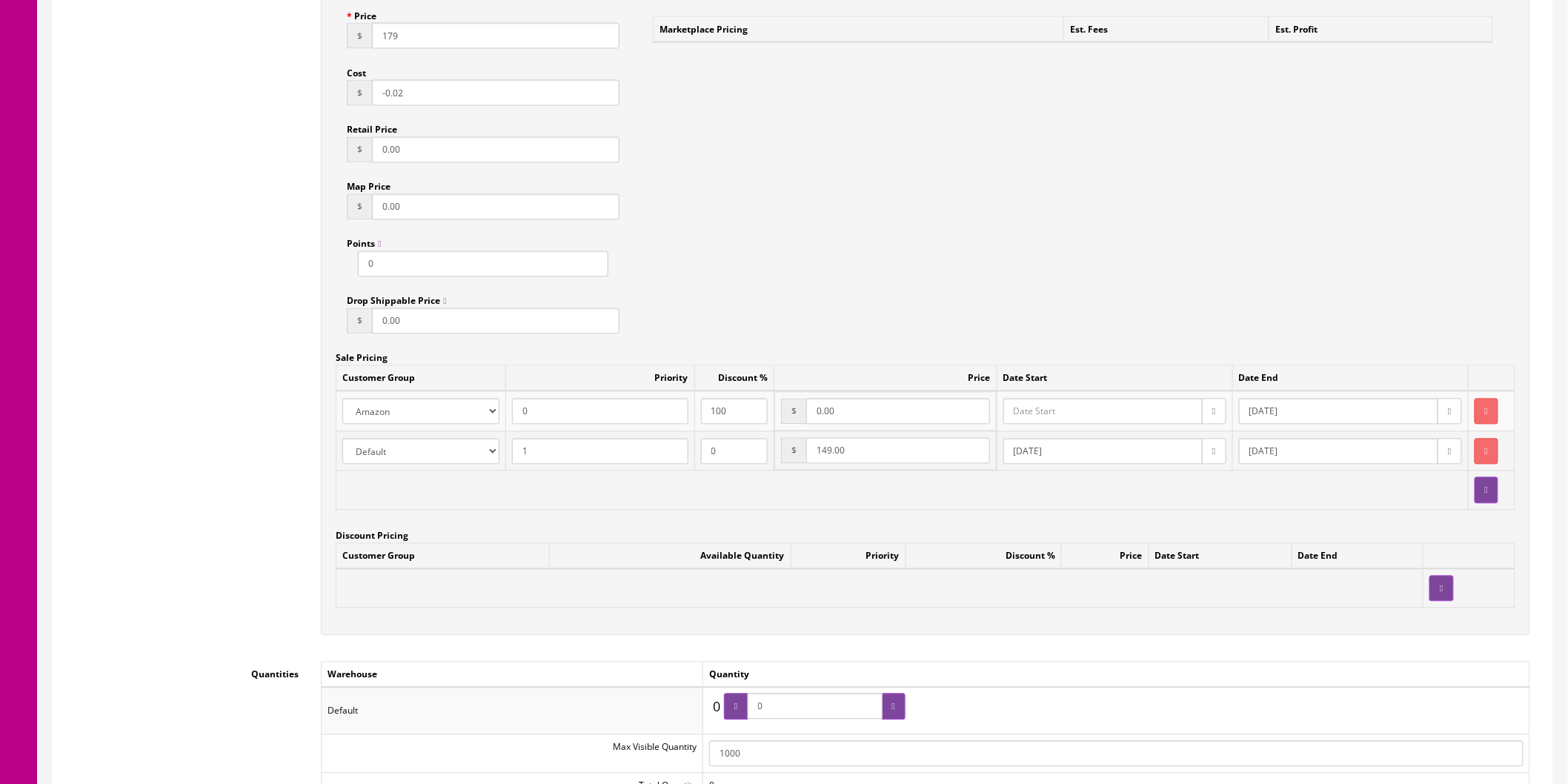
type input "-0.02"
drag, startPoint x: 884, startPoint y: 454, endPoint x: 754, endPoint y: 465, distance: 130.5
click at [754, 465] on tr "Amazon ASD Discounts Default Ebay Jet My Store Customers Phone Preferred Reverb…" at bounding box center [925, 451] width 1179 height 40
type input "179"
click at [854, 418] on input "0.00" at bounding box center [897, 412] width 183 height 26
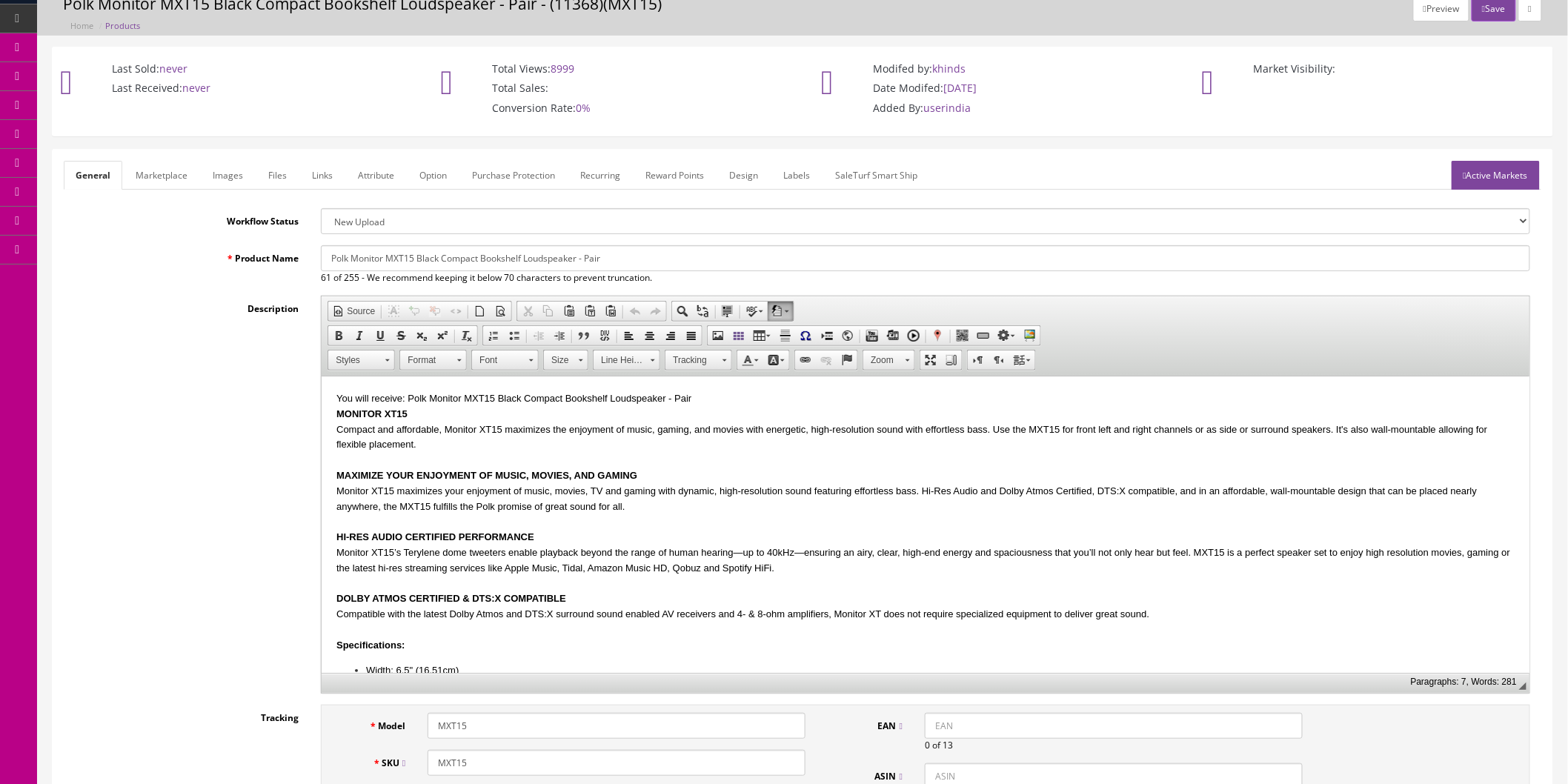
scroll to position [0, 0]
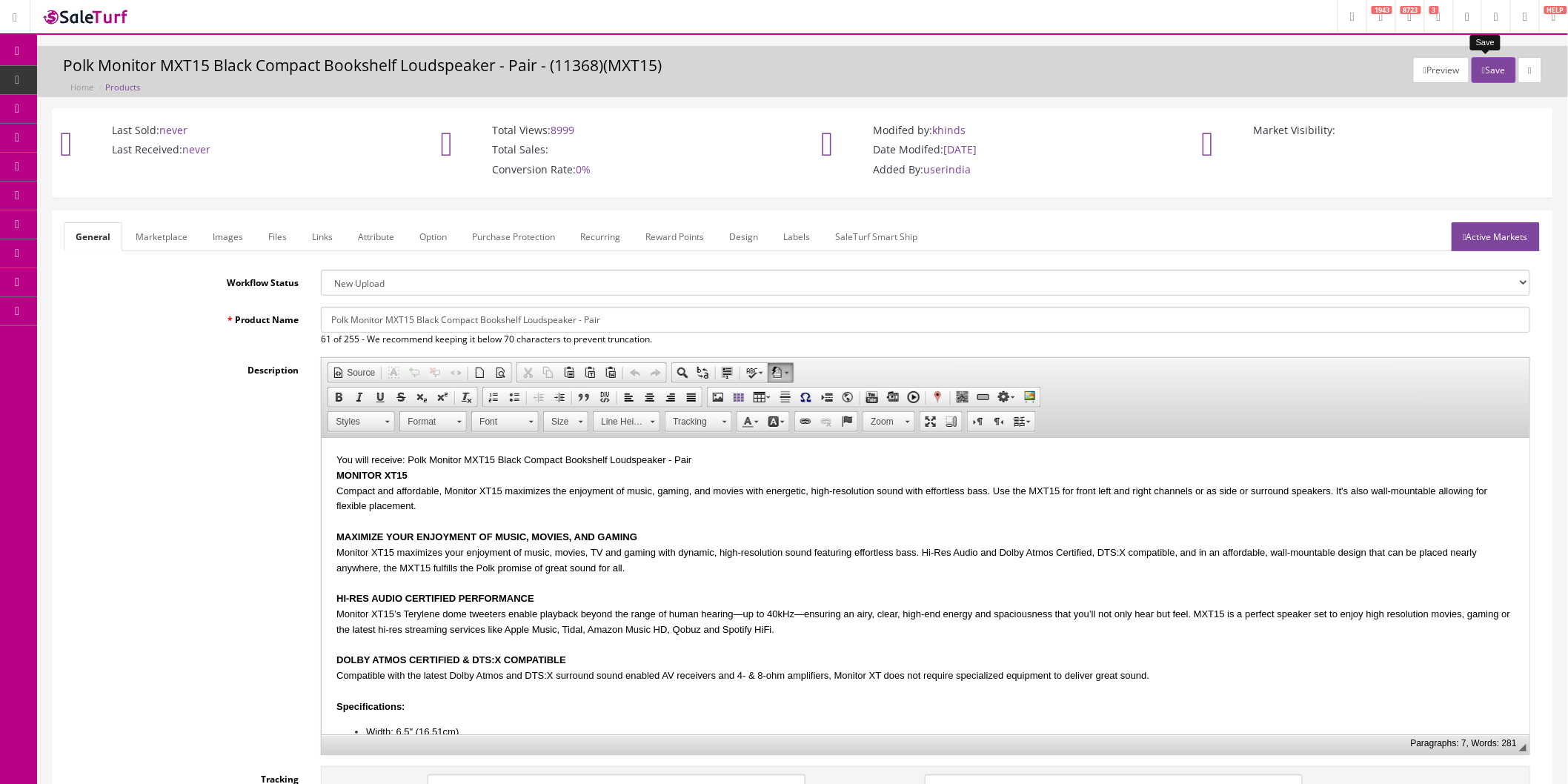
click at [1484, 66] on button "Save" at bounding box center [1493, 70] width 44 height 26
click at [1494, 67] on button "Save" at bounding box center [1493, 70] width 44 height 26
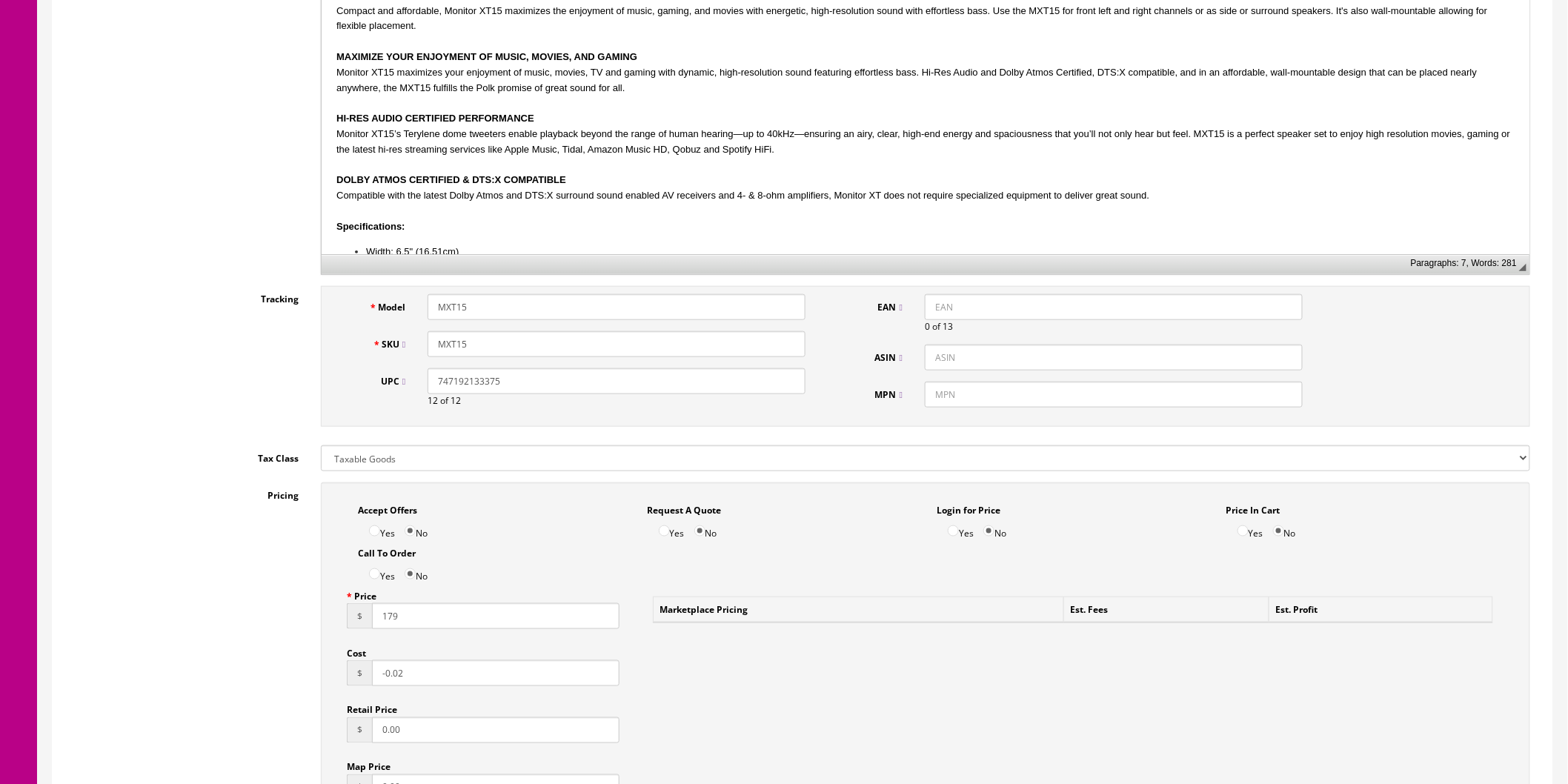
scroll to position [494, 0]
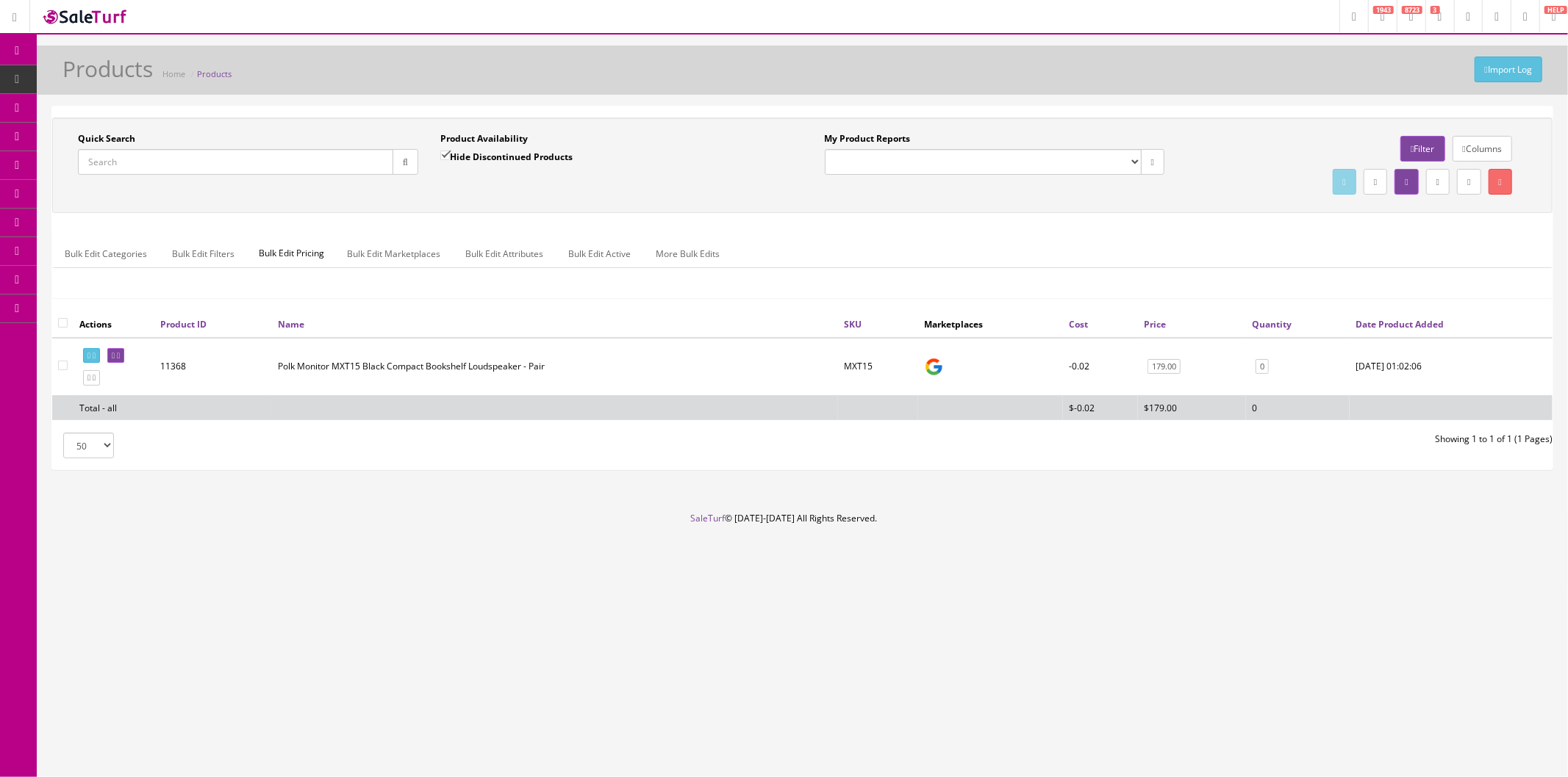
click at [165, 160] on input "Quick Search" at bounding box center [235, 162] width 315 height 26
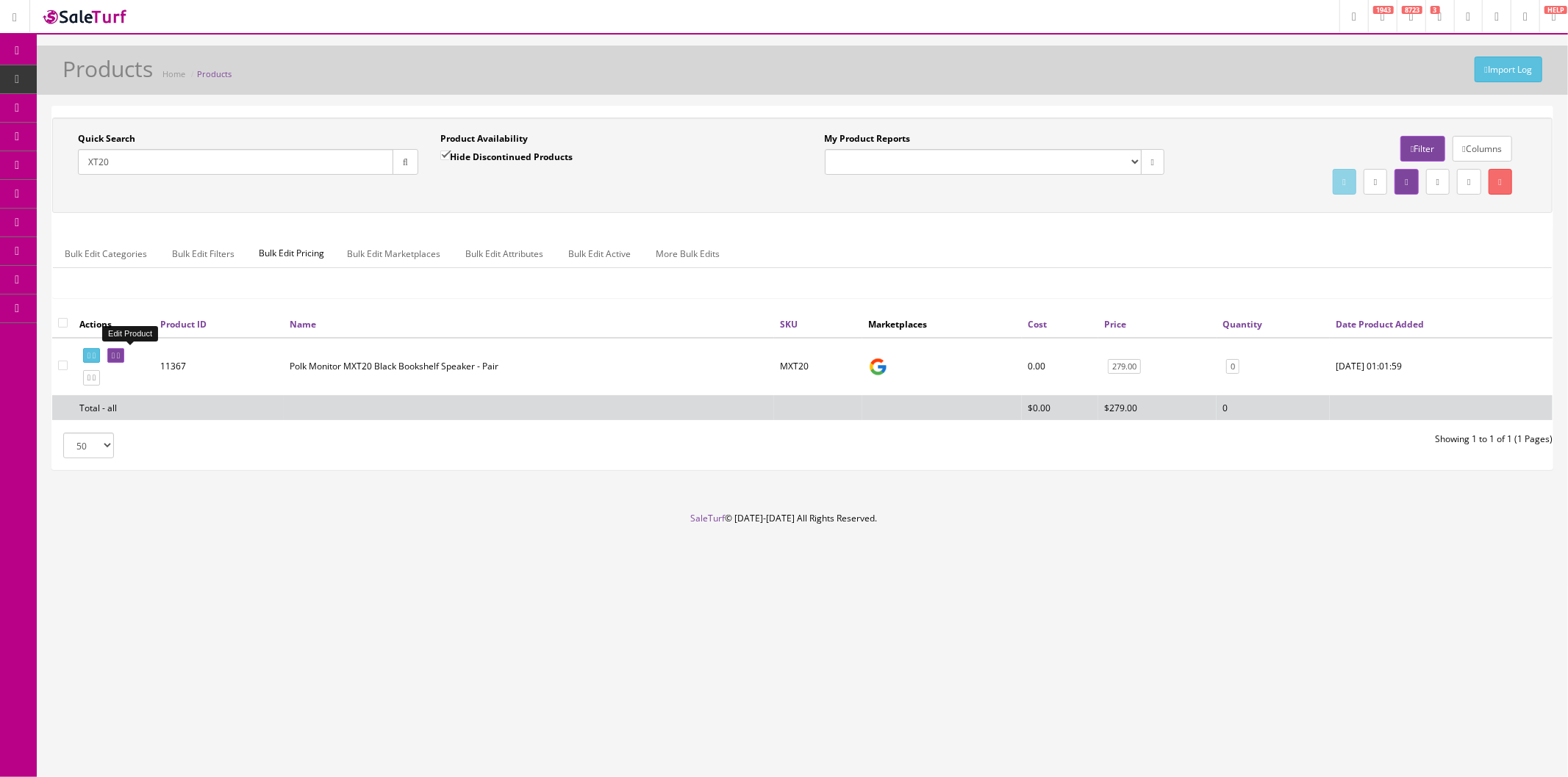
type input "XT20"
click at [120, 354] on icon at bounding box center [118, 356] width 3 height 8
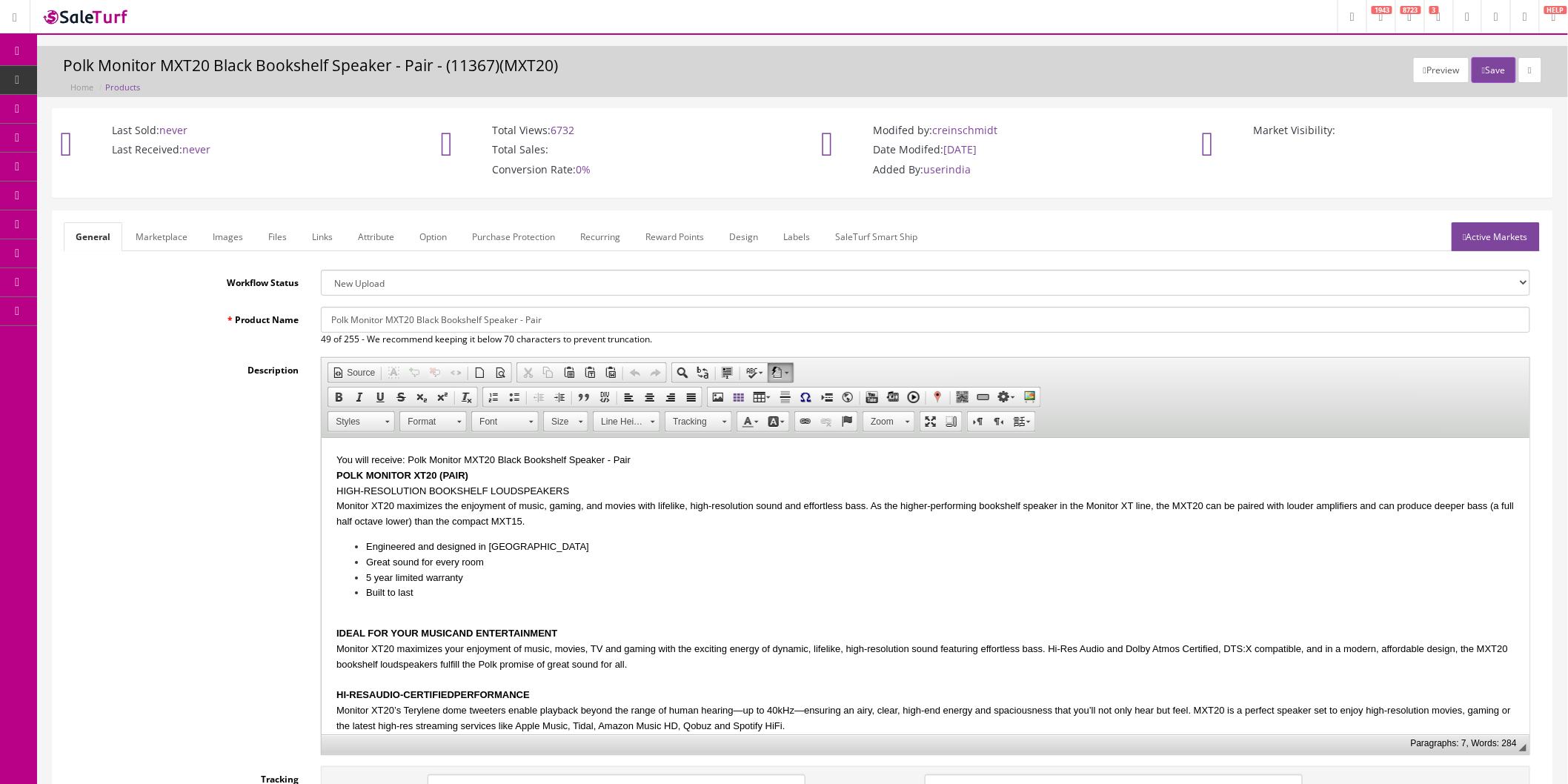
click at [129, 19] on img at bounding box center [86, 16] width 89 height 20
